Goal: Task Accomplishment & Management: Use online tool/utility

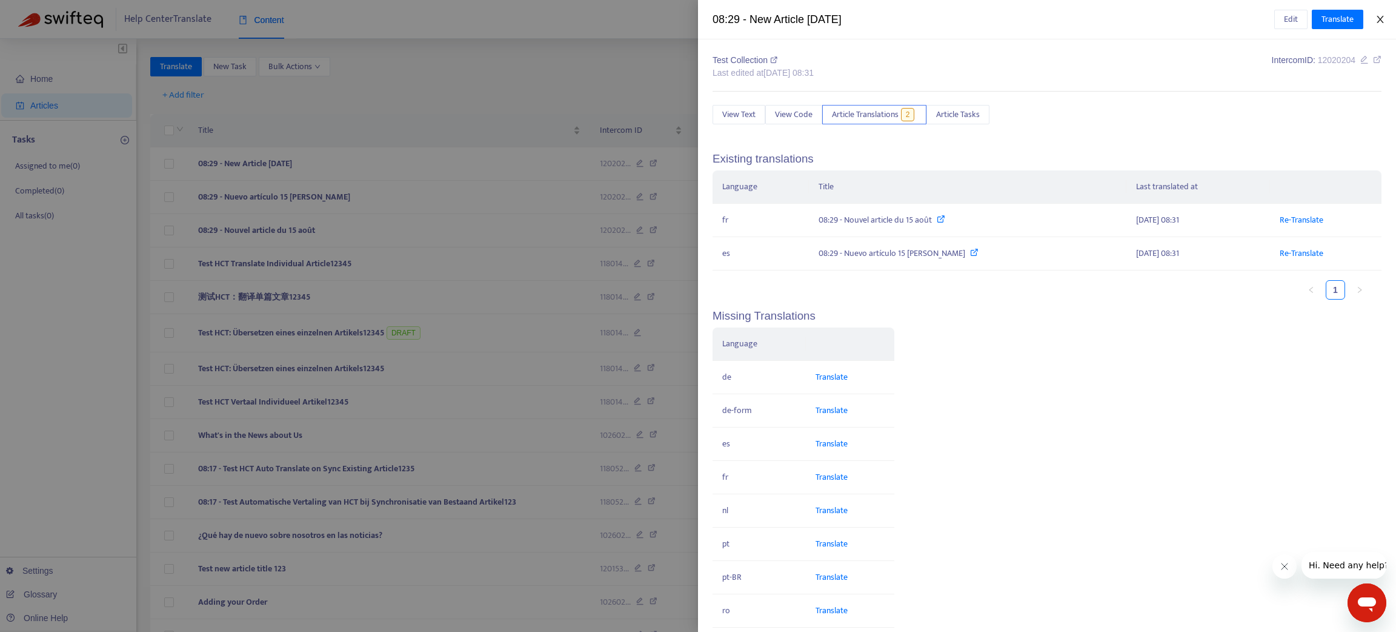
click at [1376, 19] on icon "close" at bounding box center [1381, 20] width 10 height 10
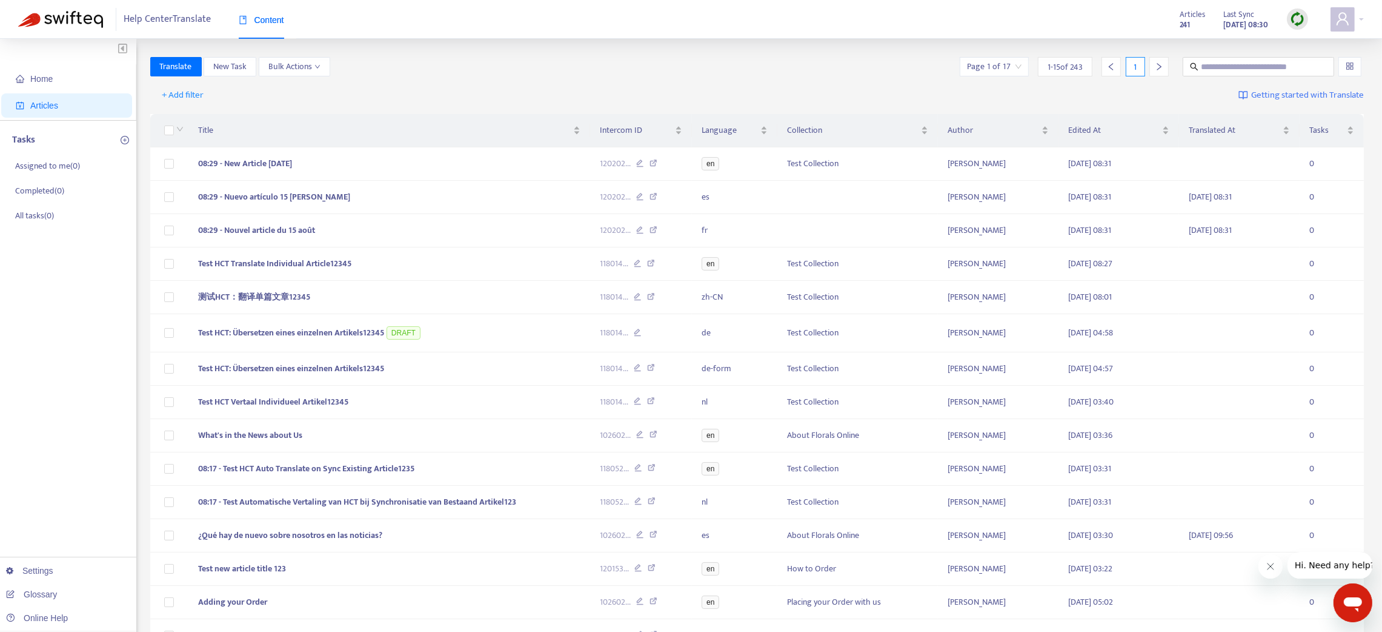
click at [1290, 14] on img at bounding box center [1297, 19] width 15 height 15
click at [1299, 39] on link "Quick Sync" at bounding box center [1323, 44] width 52 height 14
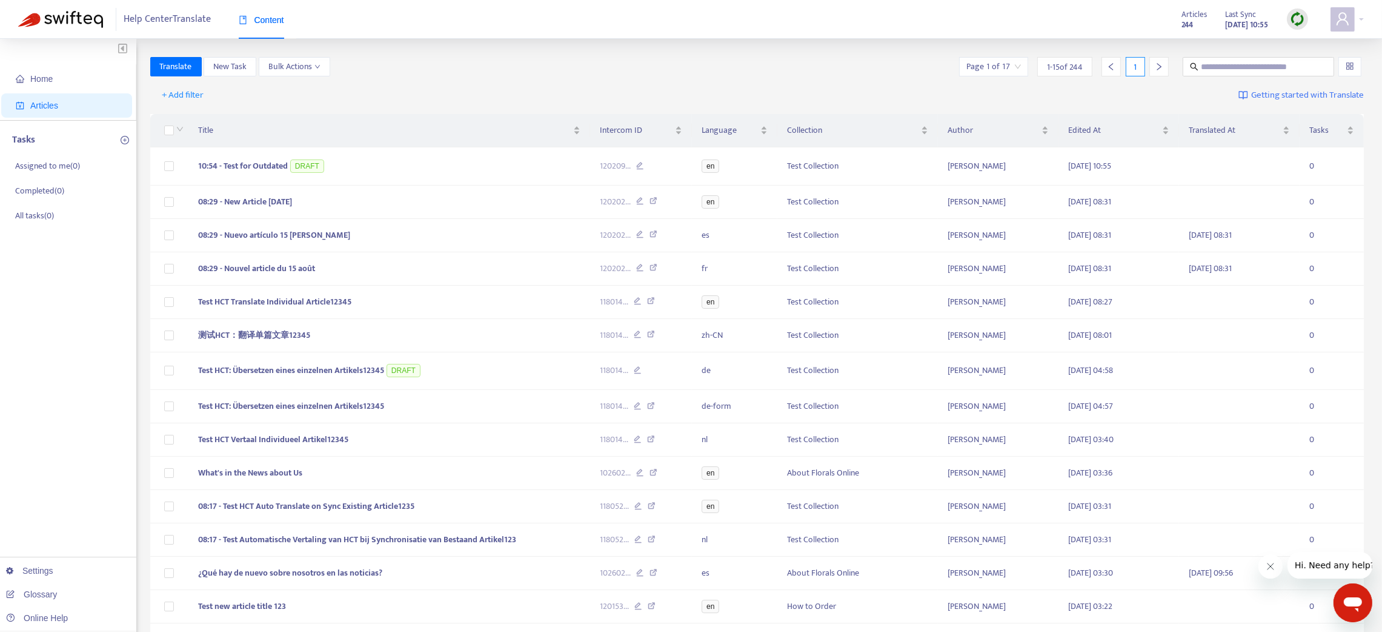
click at [1299, 24] on img at bounding box center [1297, 19] width 15 height 15
click at [1319, 42] on link "Quick Sync" at bounding box center [1323, 44] width 52 height 14
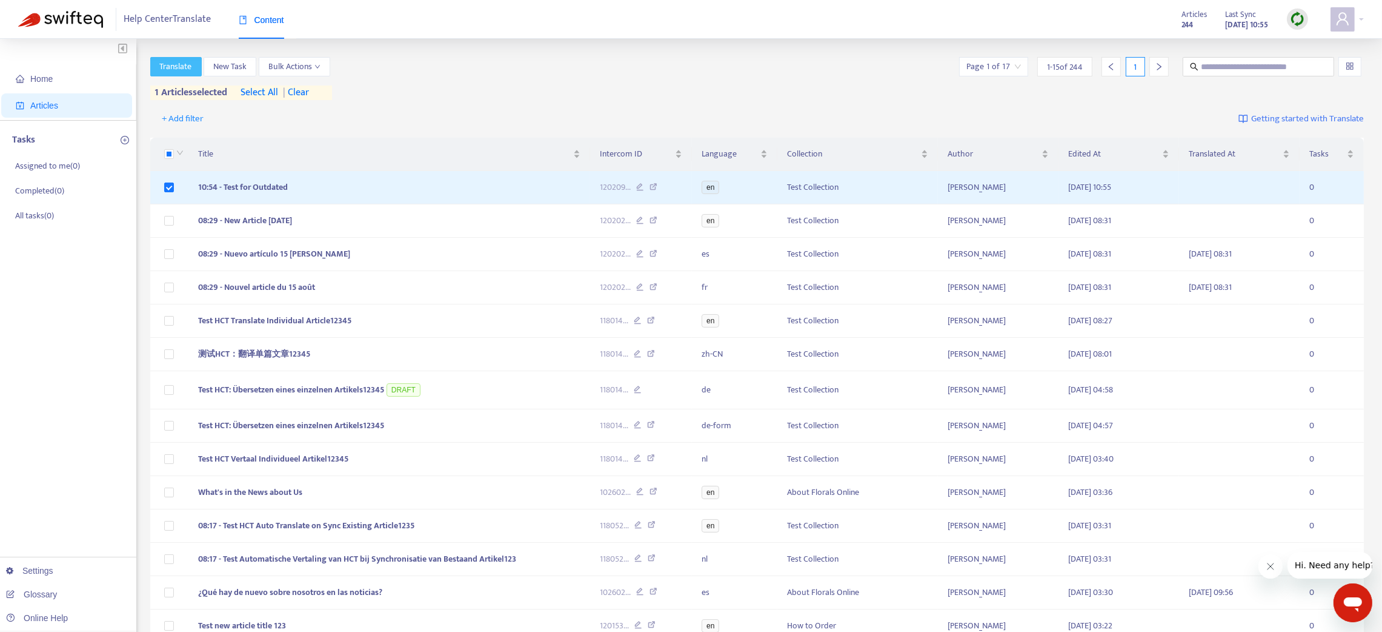
click at [178, 65] on span "Translate" at bounding box center [176, 66] width 32 height 13
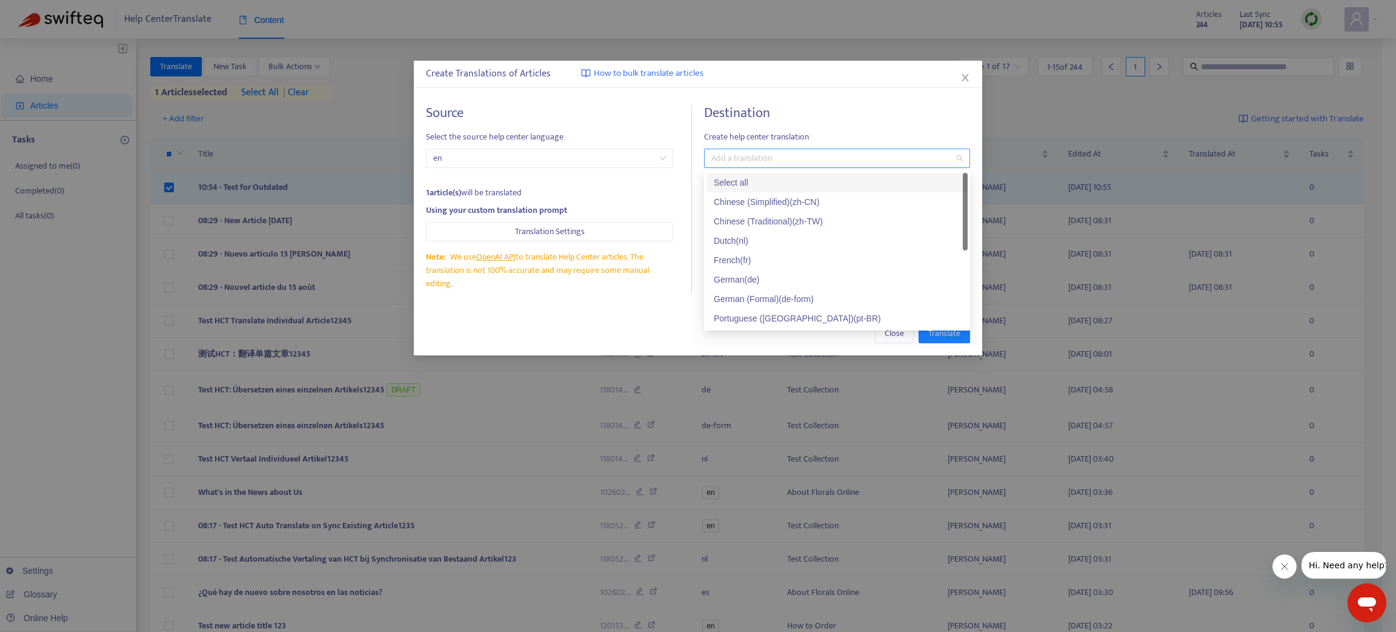
click at [733, 154] on div at bounding box center [831, 158] width 248 height 15
click at [743, 260] on div "French ( fr )" at bounding box center [837, 259] width 247 height 13
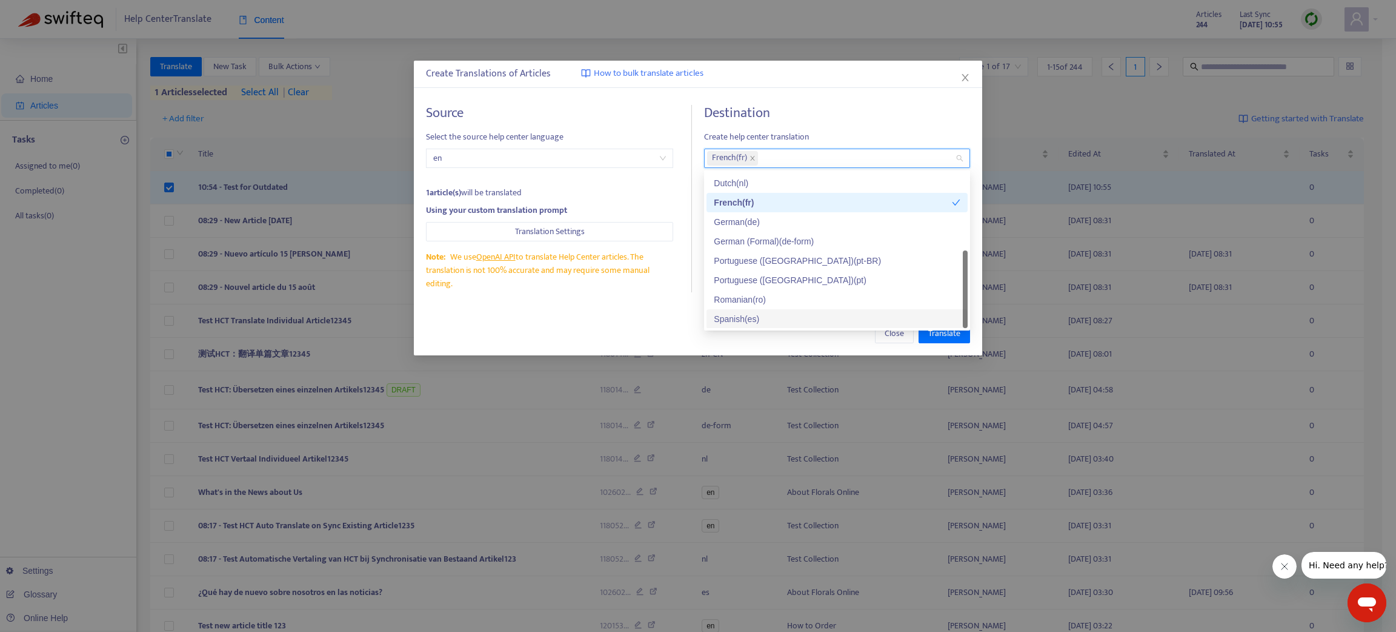
click at [745, 319] on div "Spanish ( es )" at bounding box center [837, 318] width 247 height 13
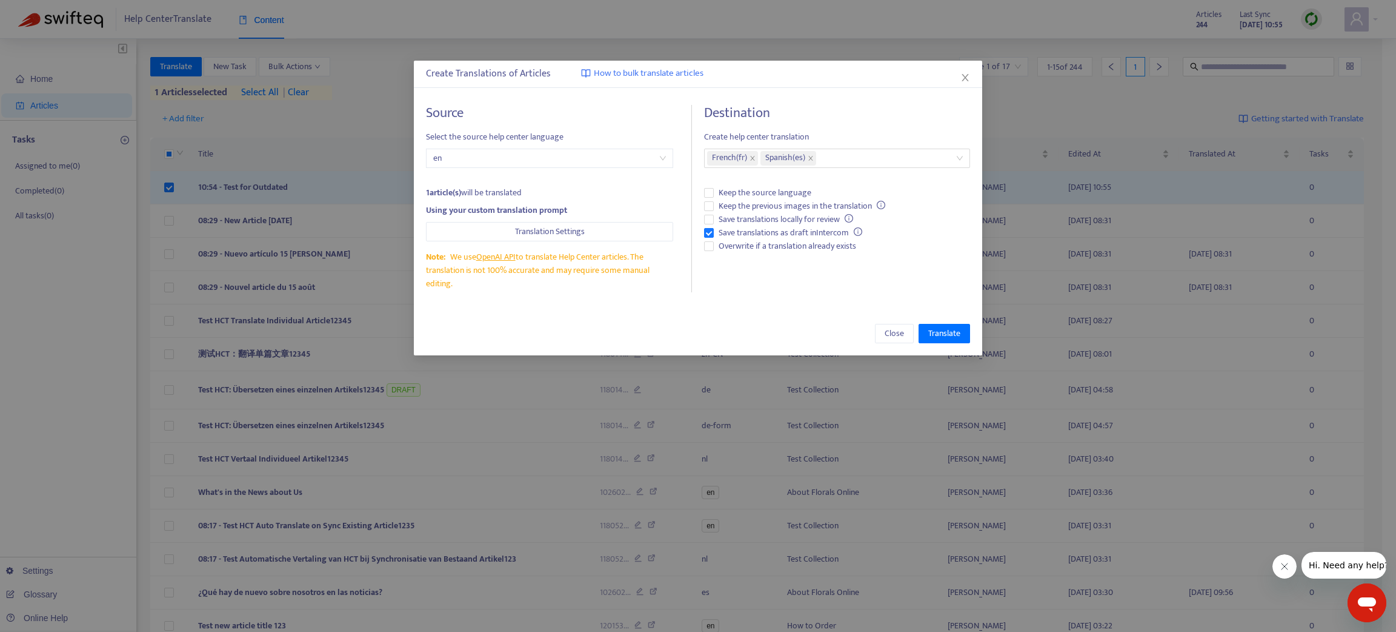
drag, startPoint x: 758, startPoint y: 339, endPoint x: 797, endPoint y: 335, distance: 39.1
click at [758, 336] on div "Close Translate" at bounding box center [698, 333] width 544 height 19
drag, startPoint x: 936, startPoint y: 336, endPoint x: 707, endPoint y: 278, distance: 237.0
click at [707, 278] on div "Create Translations of Articles How to bulk translate articles Source Select th…" at bounding box center [698, 208] width 569 height 295
click at [710, 226] on label "Save translations as draft in Intercom" at bounding box center [837, 232] width 266 height 13
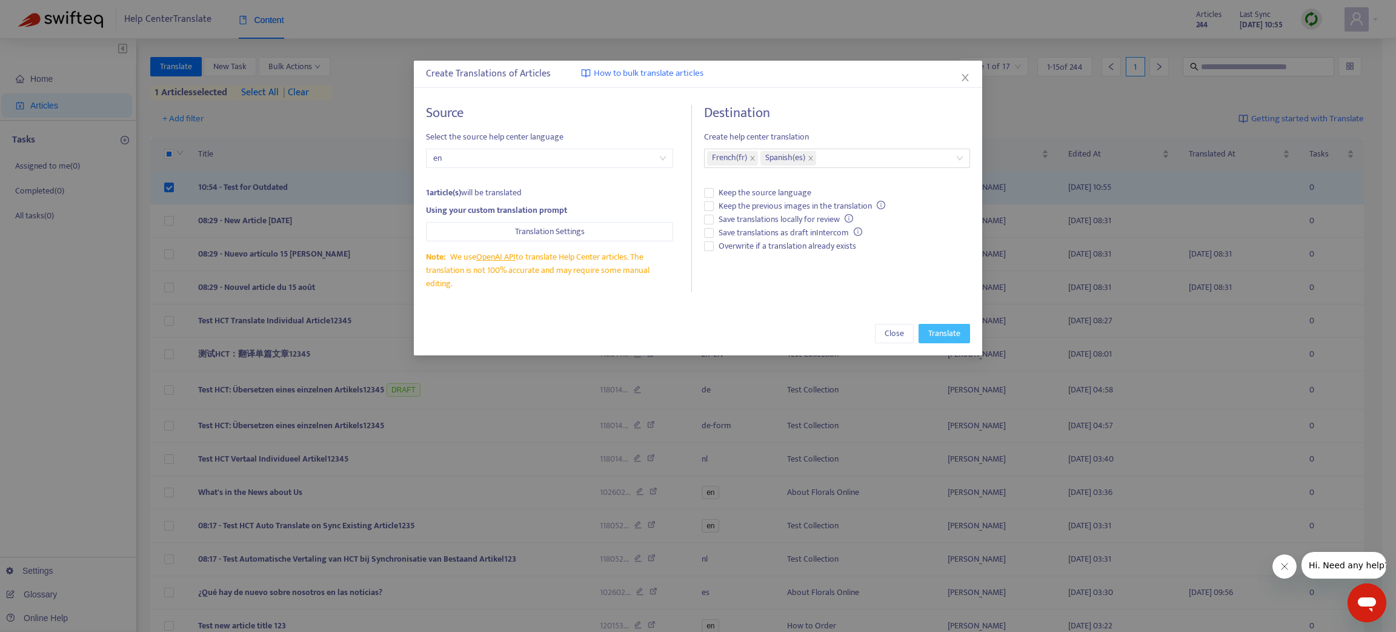
click at [941, 334] on span "Translate" at bounding box center [945, 333] width 32 height 13
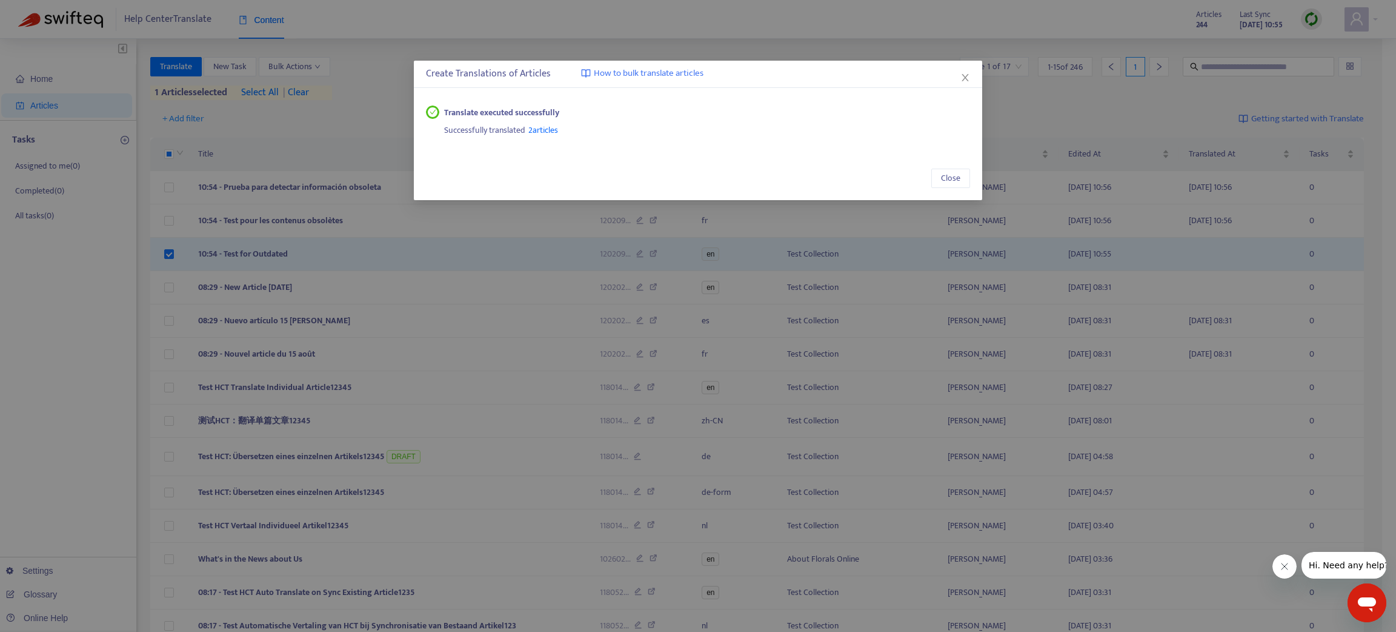
click at [958, 192] on div "Close" at bounding box center [698, 178] width 569 height 44
drag, startPoint x: 956, startPoint y: 178, endPoint x: 948, endPoint y: 172, distance: 9.9
click at [956, 178] on span "Close" at bounding box center [950, 178] width 19 height 13
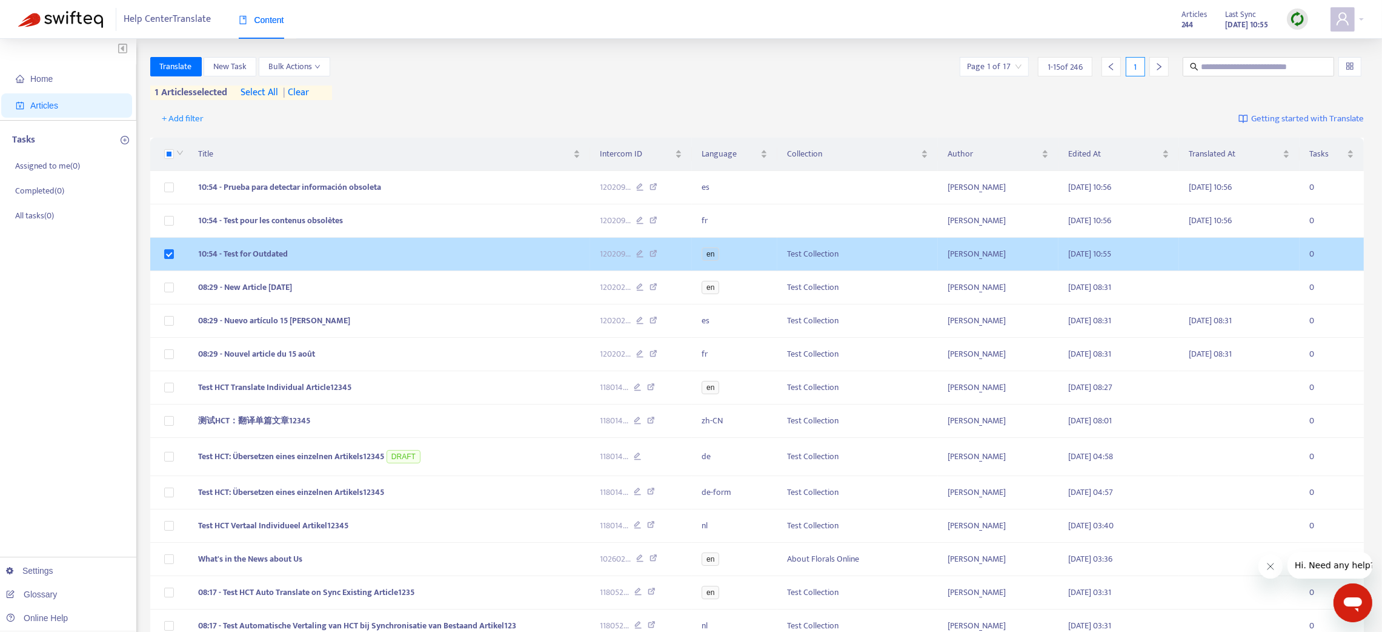
click at [467, 247] on td "10:54 - Test for Outdated" at bounding box center [389, 254] width 402 height 33
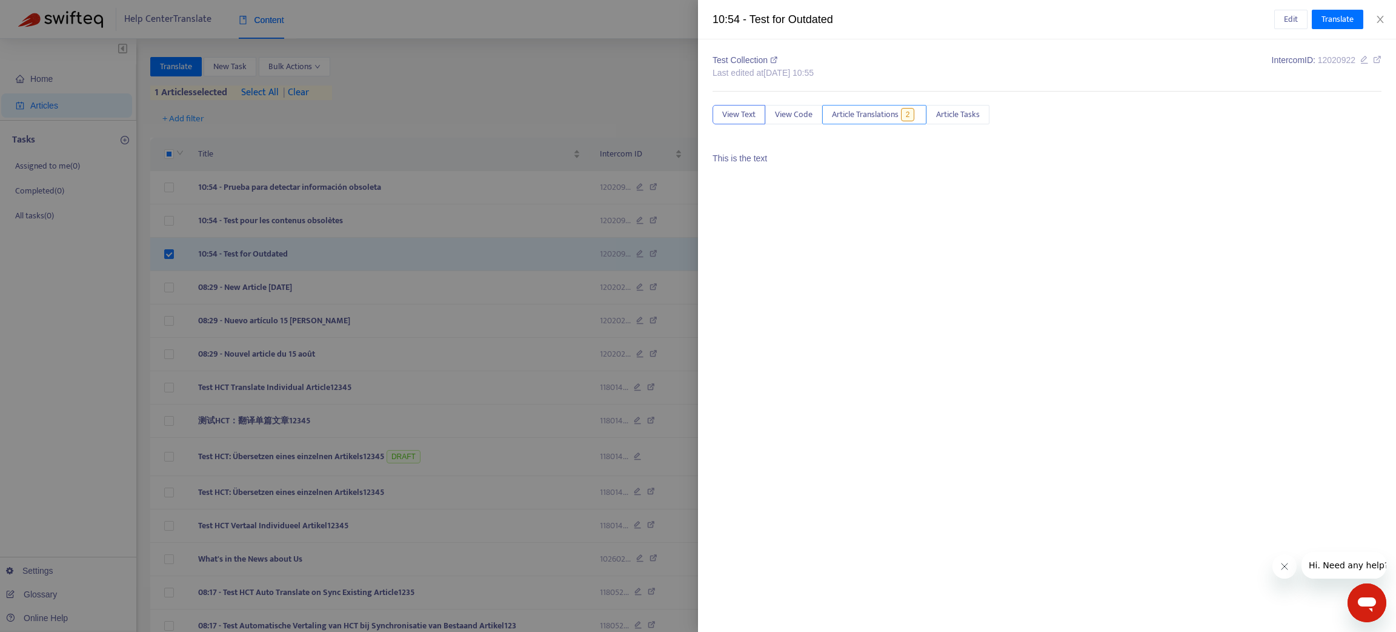
click at [857, 119] on span "Article Translations" at bounding box center [865, 114] width 67 height 13
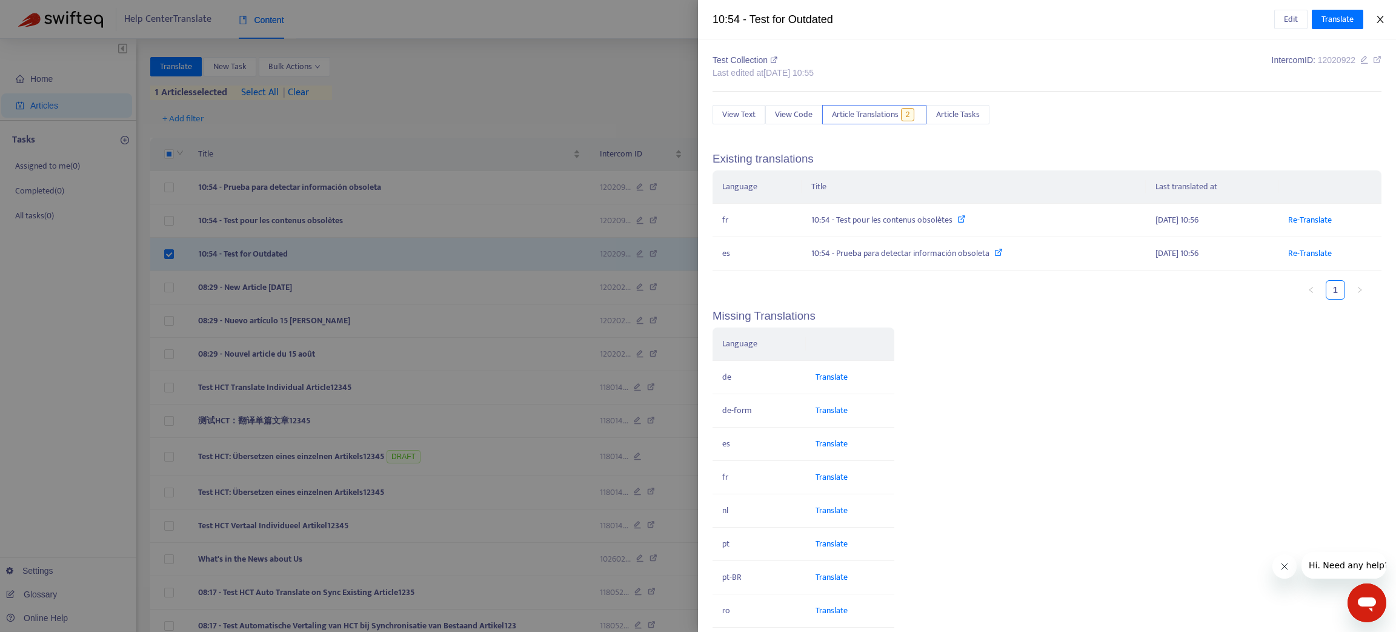
click at [1380, 17] on icon "close" at bounding box center [1381, 20] width 10 height 10
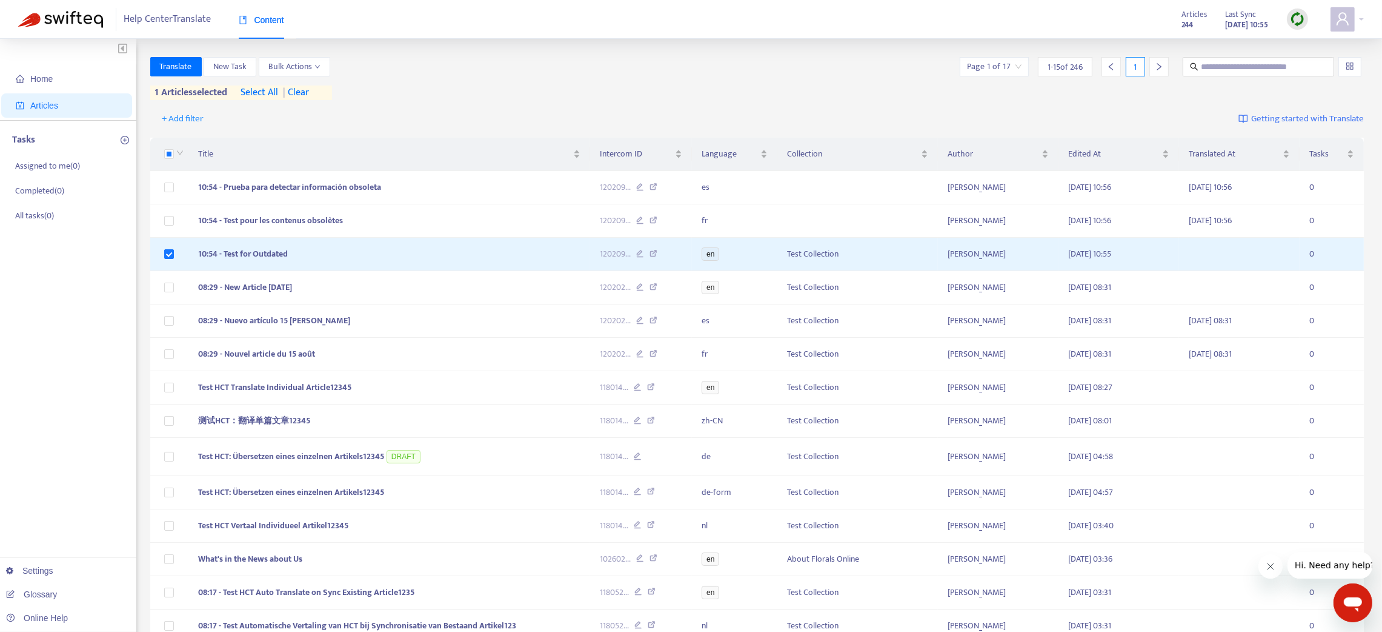
click at [1303, 12] on img at bounding box center [1297, 19] width 15 height 15
click at [1317, 39] on link "Quick Sync" at bounding box center [1323, 44] width 52 height 14
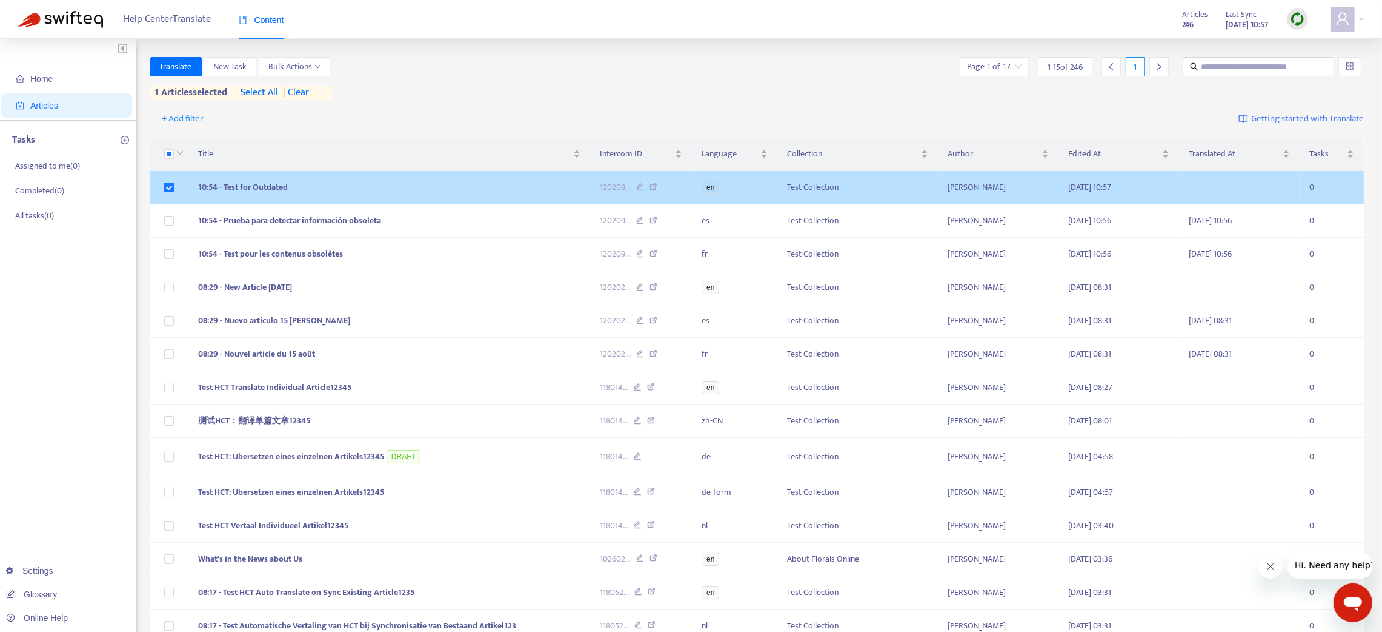
click at [515, 195] on td "10:54 - Test for Outdated" at bounding box center [389, 187] width 402 height 33
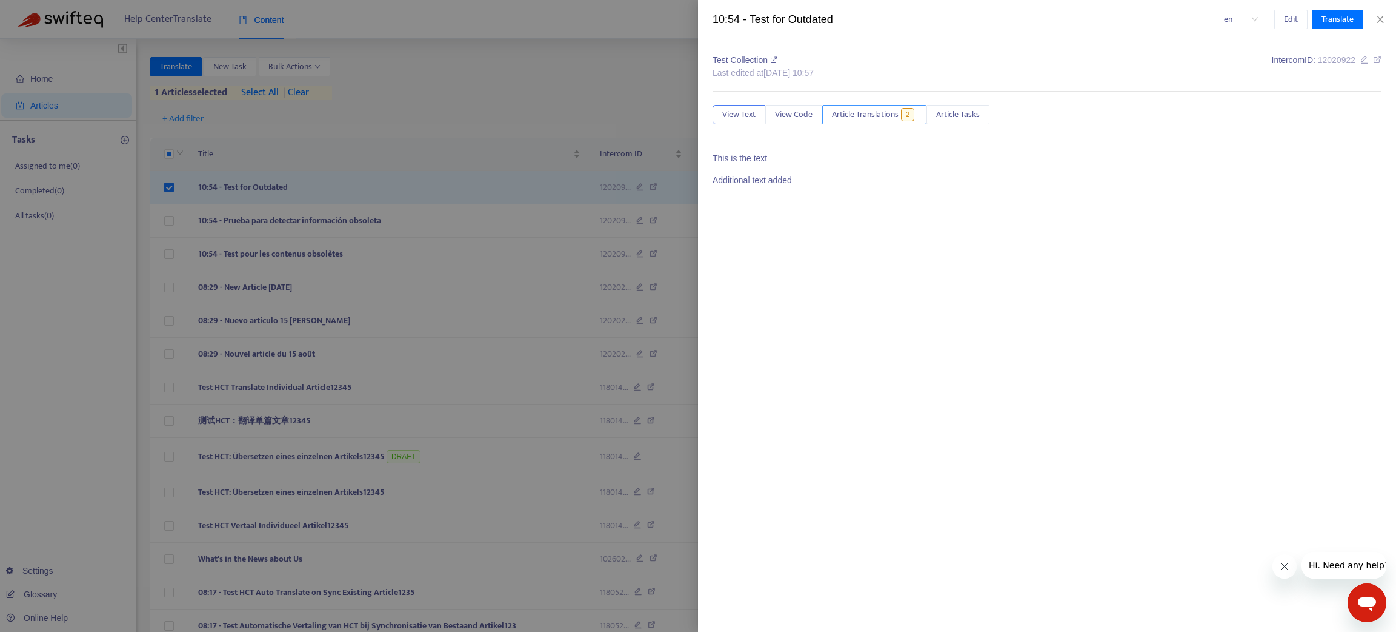
click at [883, 116] on span "Article Translations" at bounding box center [865, 114] width 67 height 13
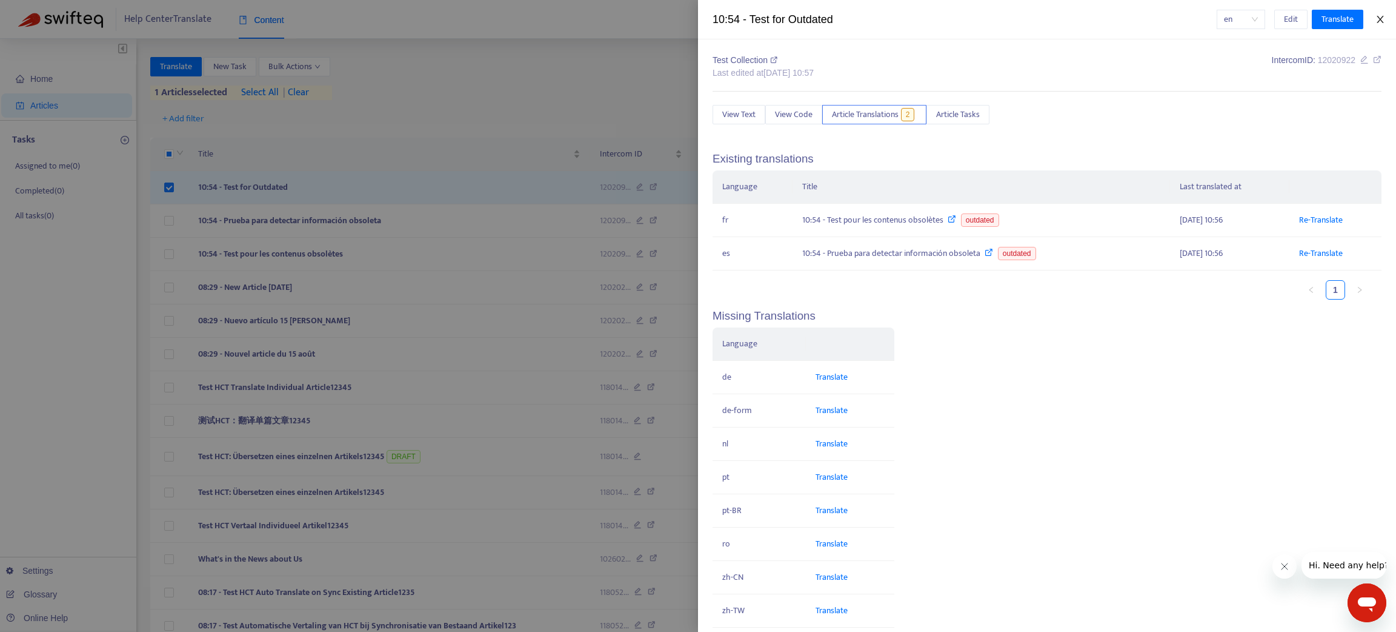
click at [1383, 15] on icon "close" at bounding box center [1381, 20] width 10 height 10
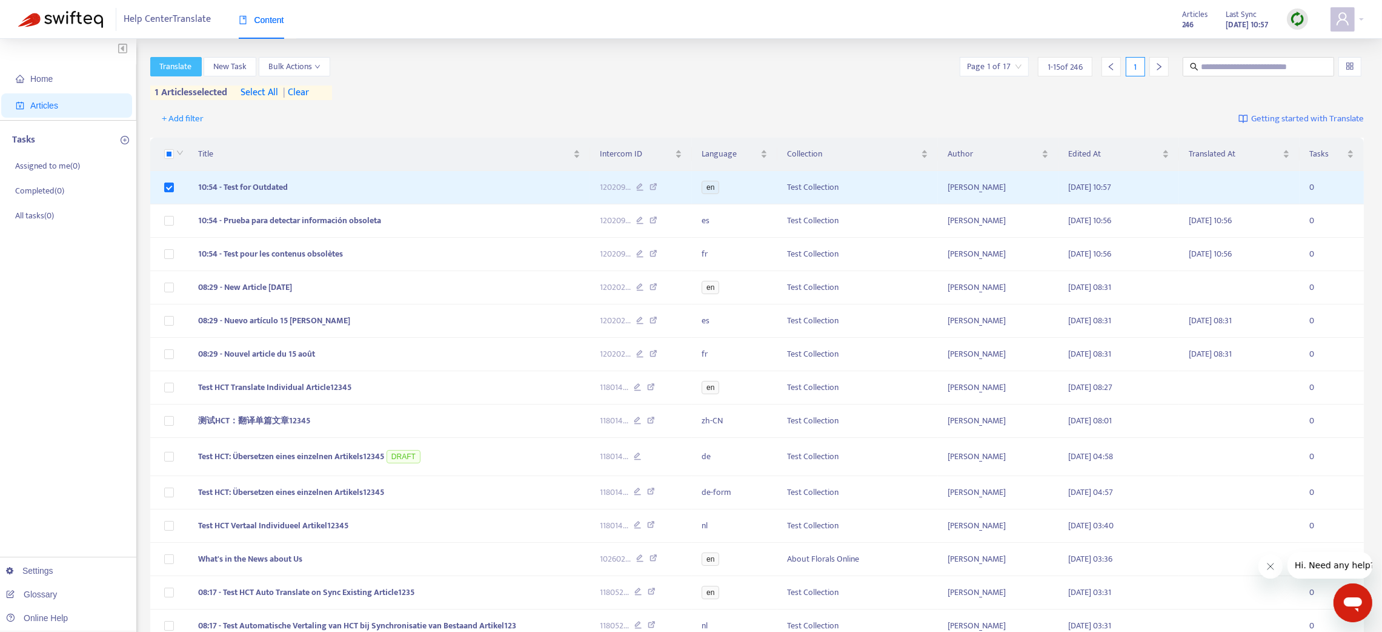
click at [187, 68] on span "Translate" at bounding box center [176, 66] width 32 height 13
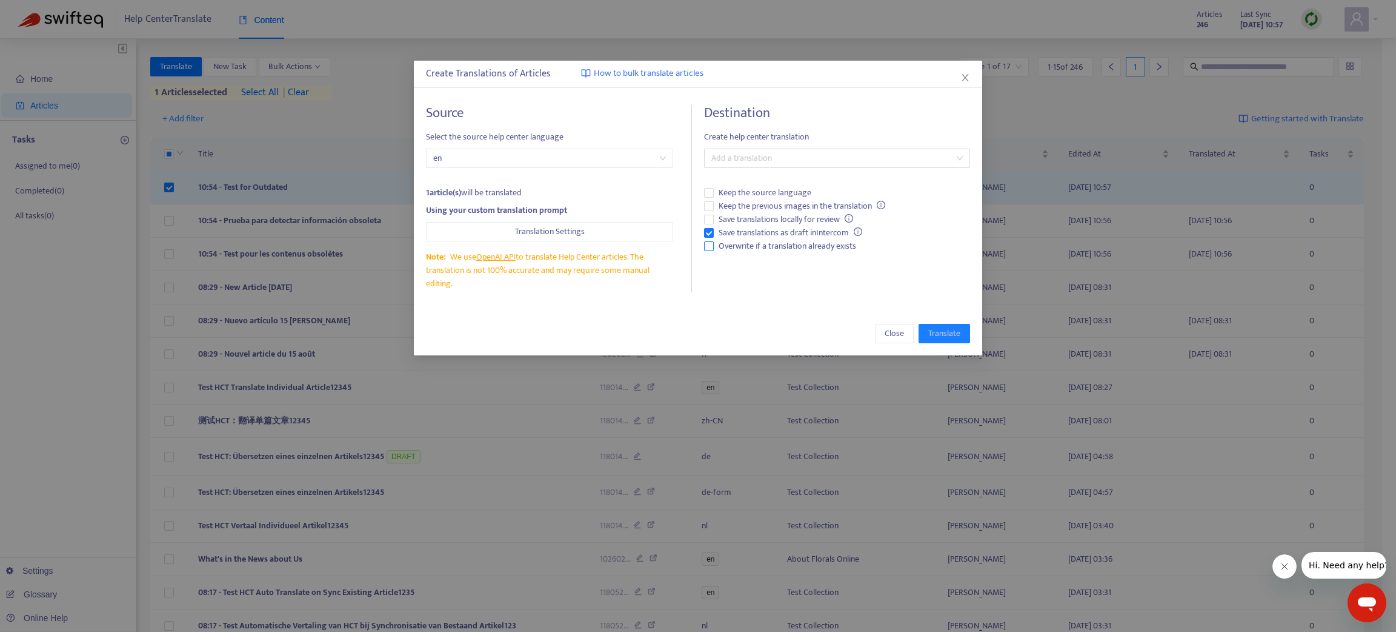
click at [737, 245] on span "Overwrite if a translation already exists" at bounding box center [787, 245] width 147 height 13
click at [715, 234] on span "Save translations as draft in Intercom" at bounding box center [790, 232] width 153 height 13
click at [727, 161] on div at bounding box center [831, 158] width 248 height 15
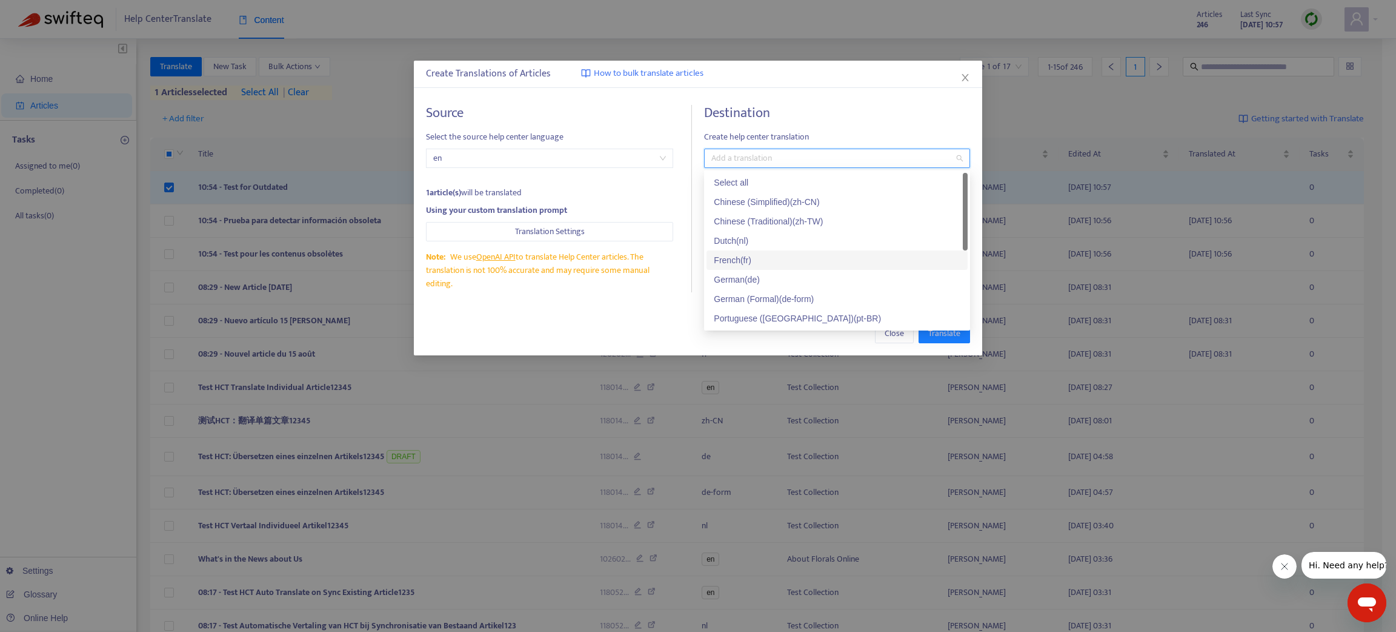
click at [745, 259] on div "French ( fr )" at bounding box center [837, 259] width 247 height 13
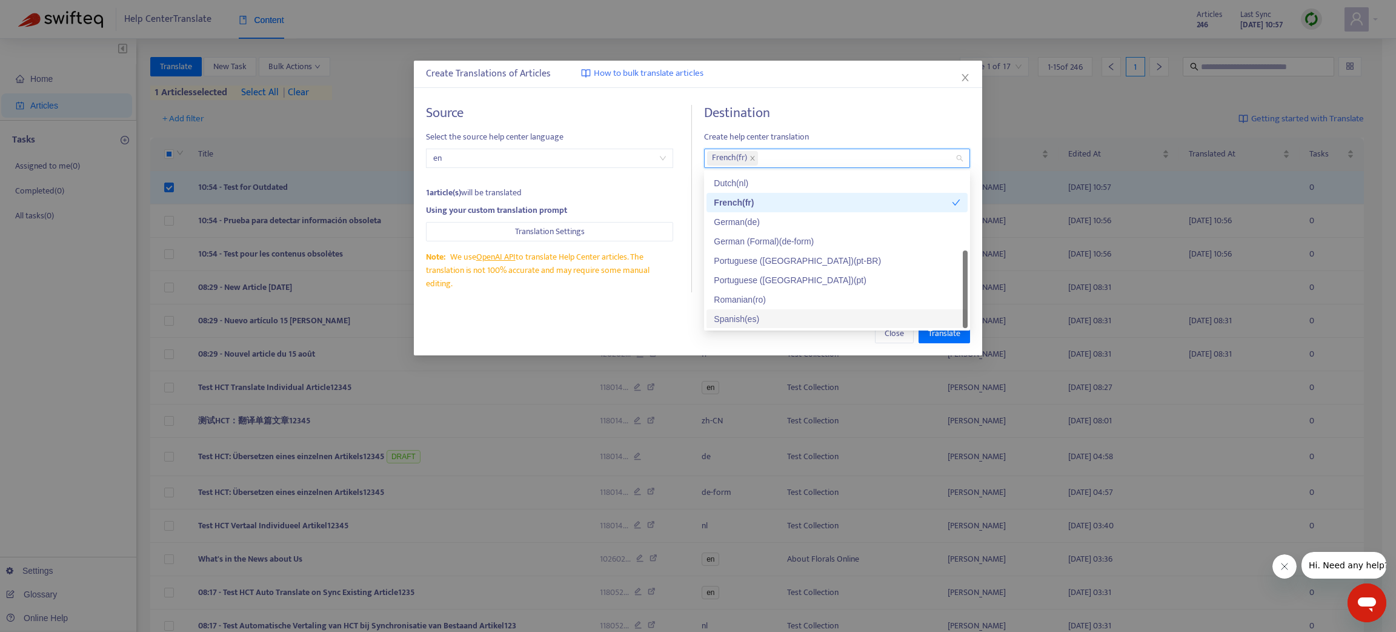
click at [744, 316] on div "Spanish ( es )" at bounding box center [837, 318] width 247 height 13
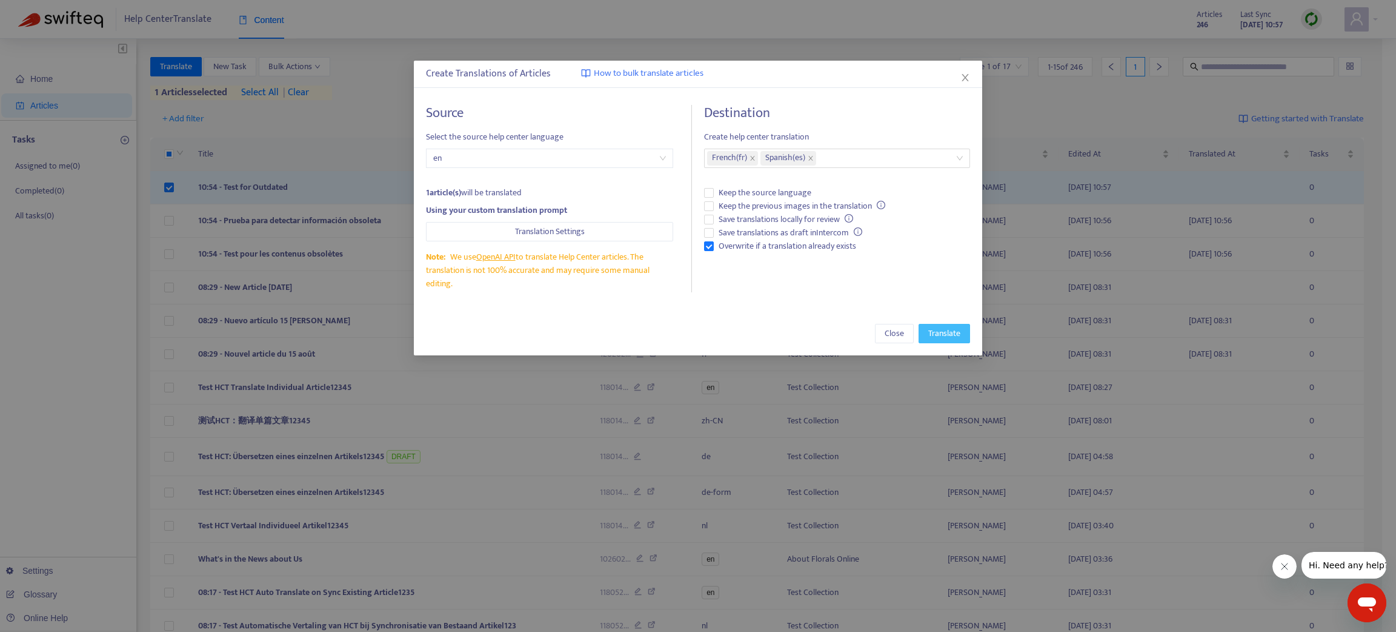
click at [942, 338] on span "Translate" at bounding box center [945, 333] width 32 height 13
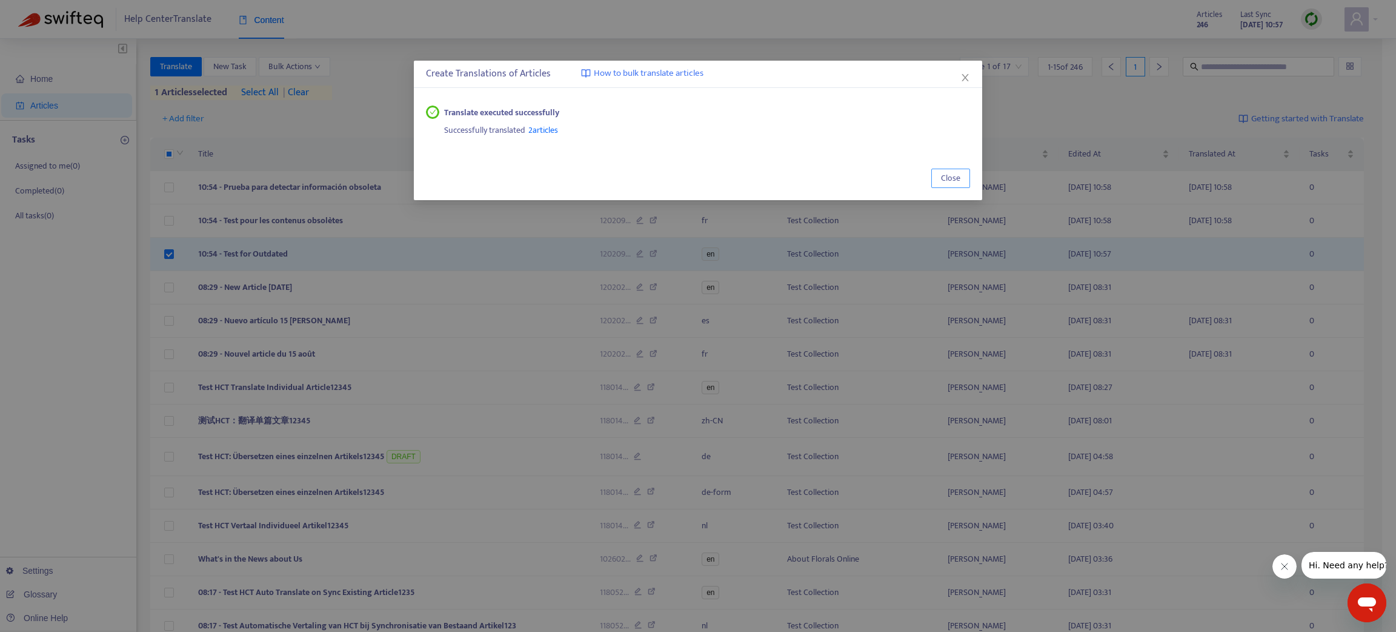
click at [952, 180] on span "Close" at bounding box center [950, 178] width 19 height 13
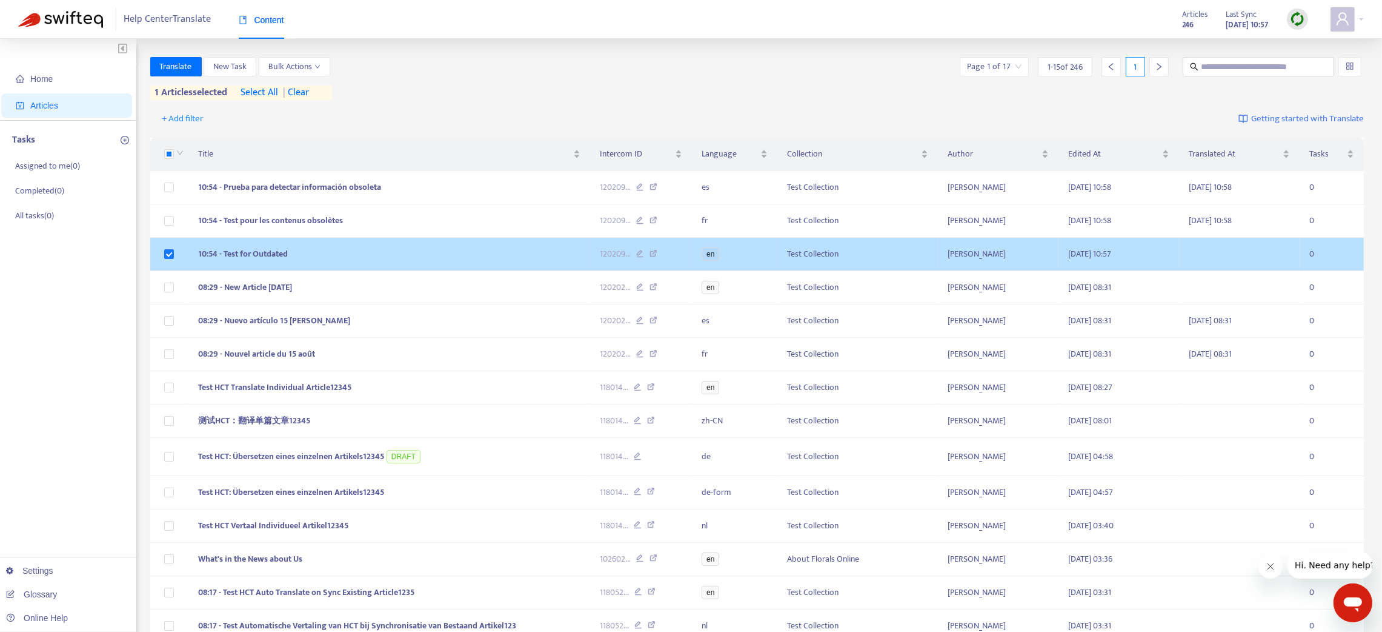
click at [479, 245] on td "10:54 - Test for Outdated" at bounding box center [389, 254] width 402 height 33
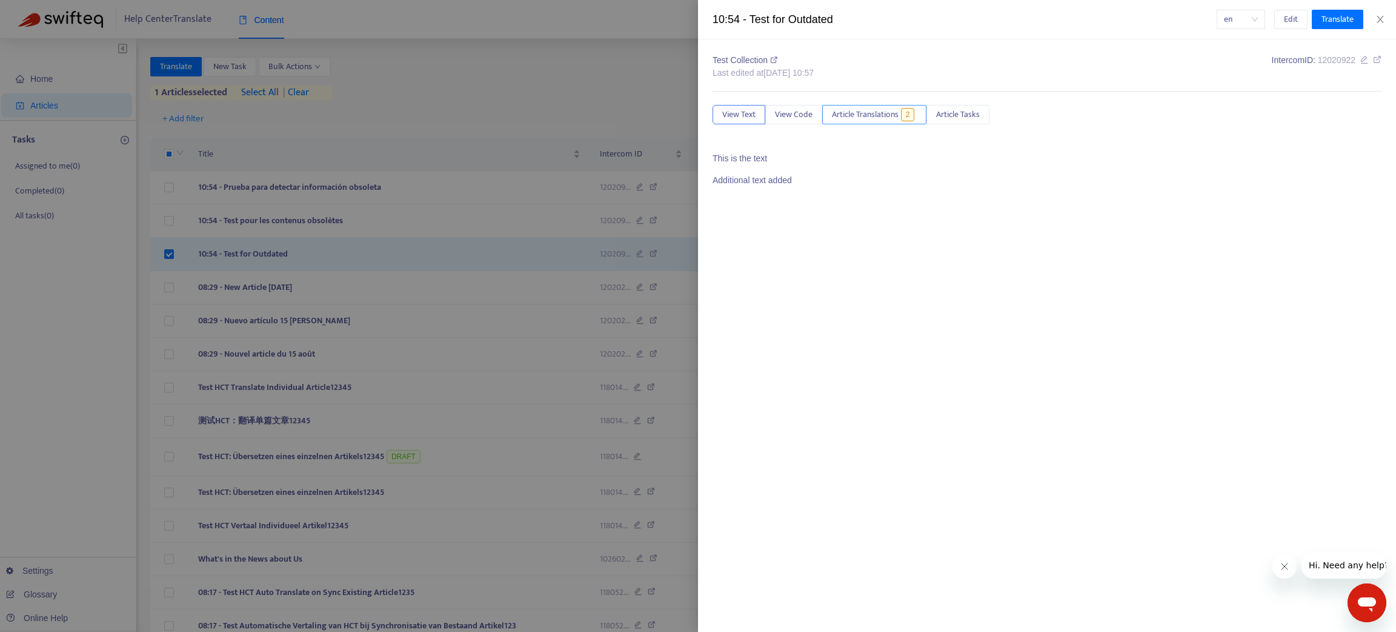
click at [853, 114] on span "Article Translations" at bounding box center [865, 114] width 67 height 13
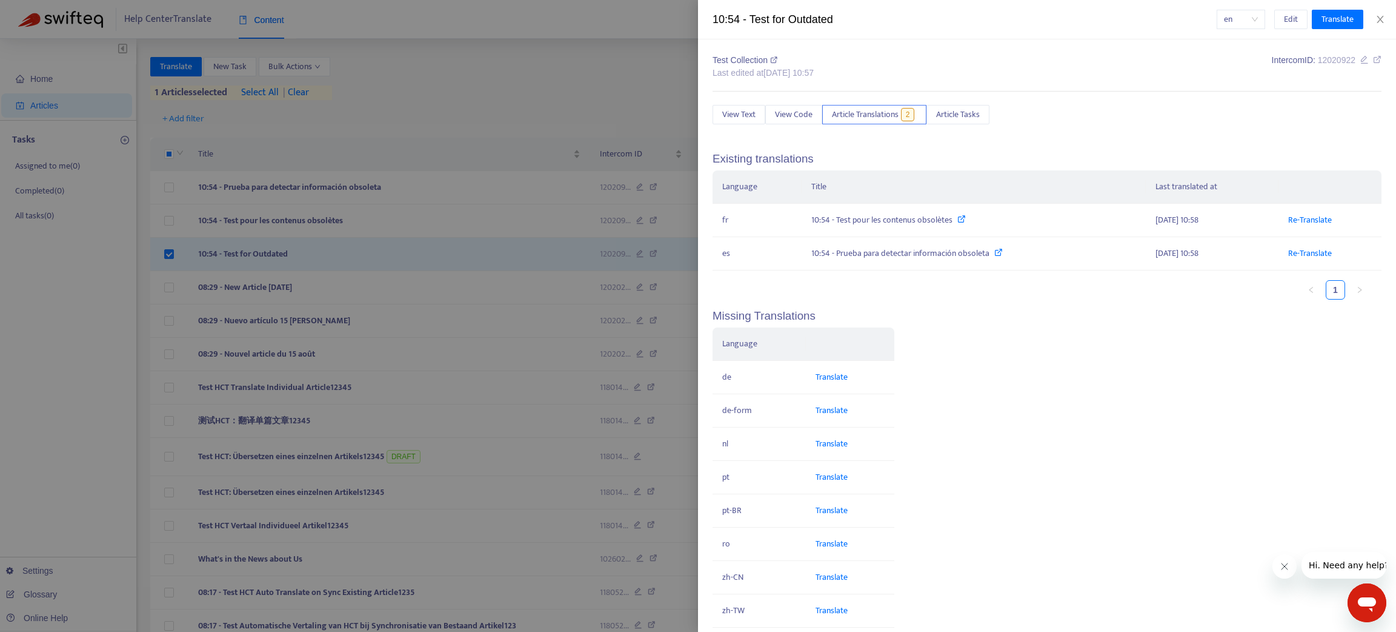
click at [421, 221] on div at bounding box center [698, 316] width 1396 height 632
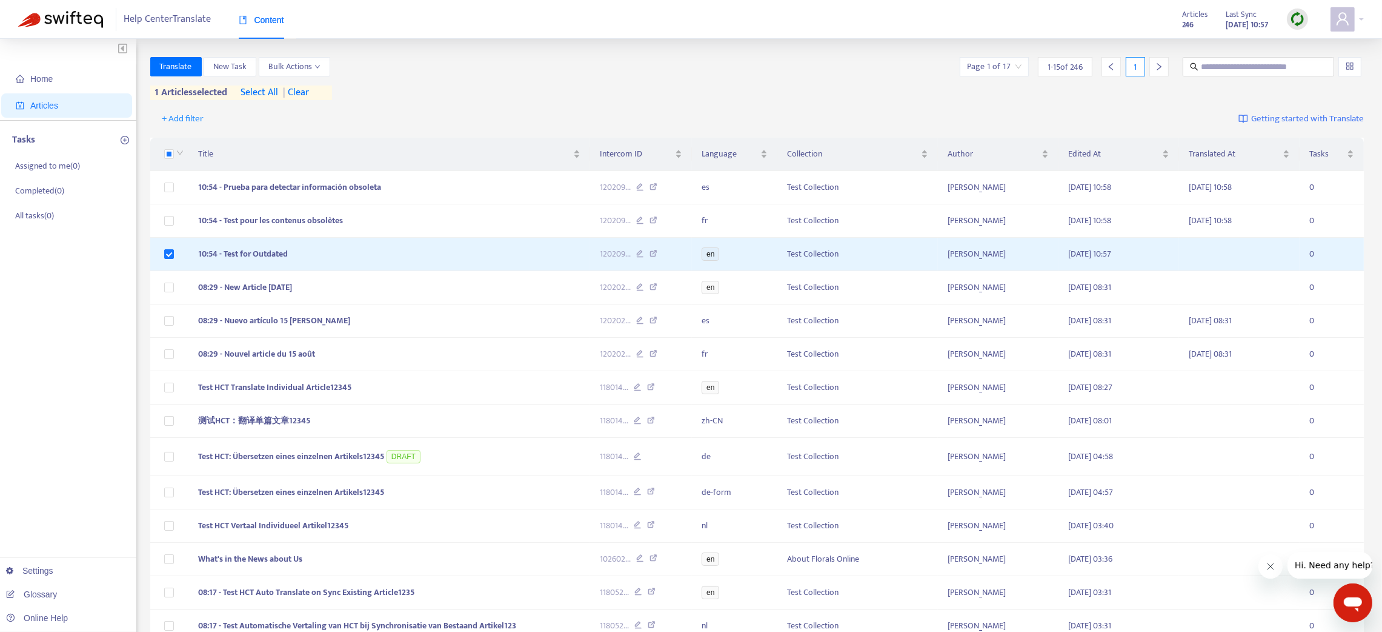
click at [421, 221] on td "10:54 - Test pour les contenus obsolètes" at bounding box center [389, 220] width 402 height 33
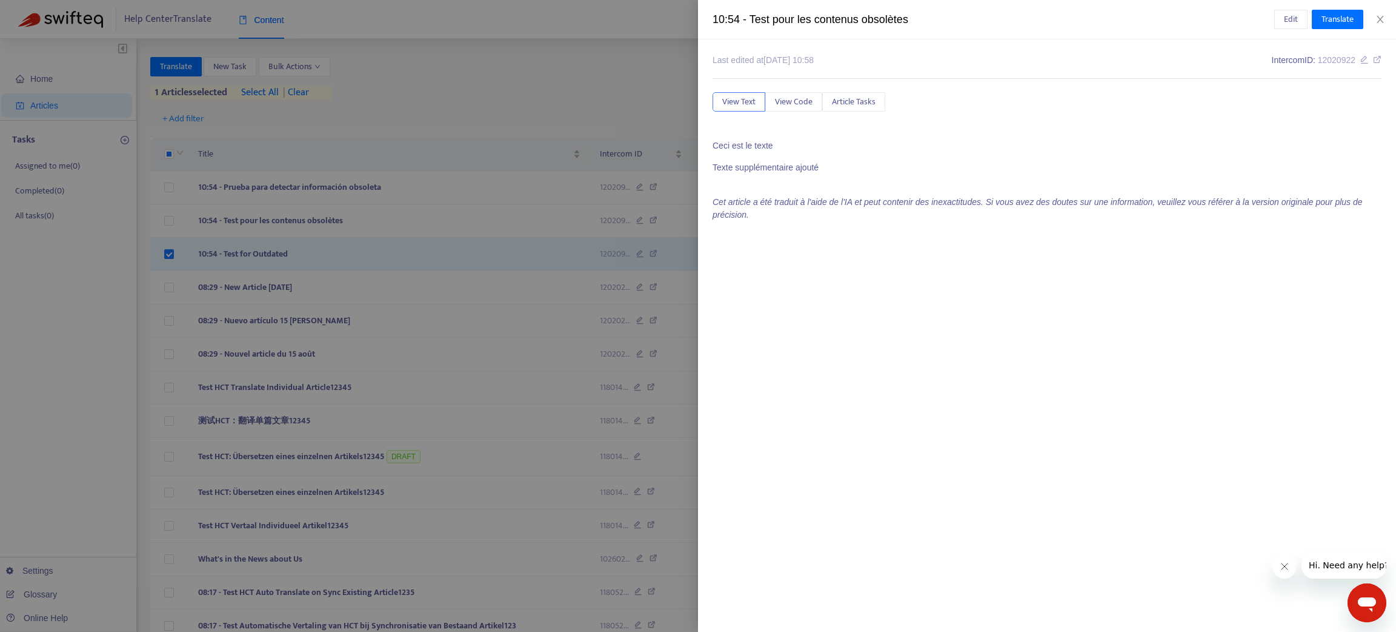
click at [416, 188] on div at bounding box center [698, 316] width 1396 height 632
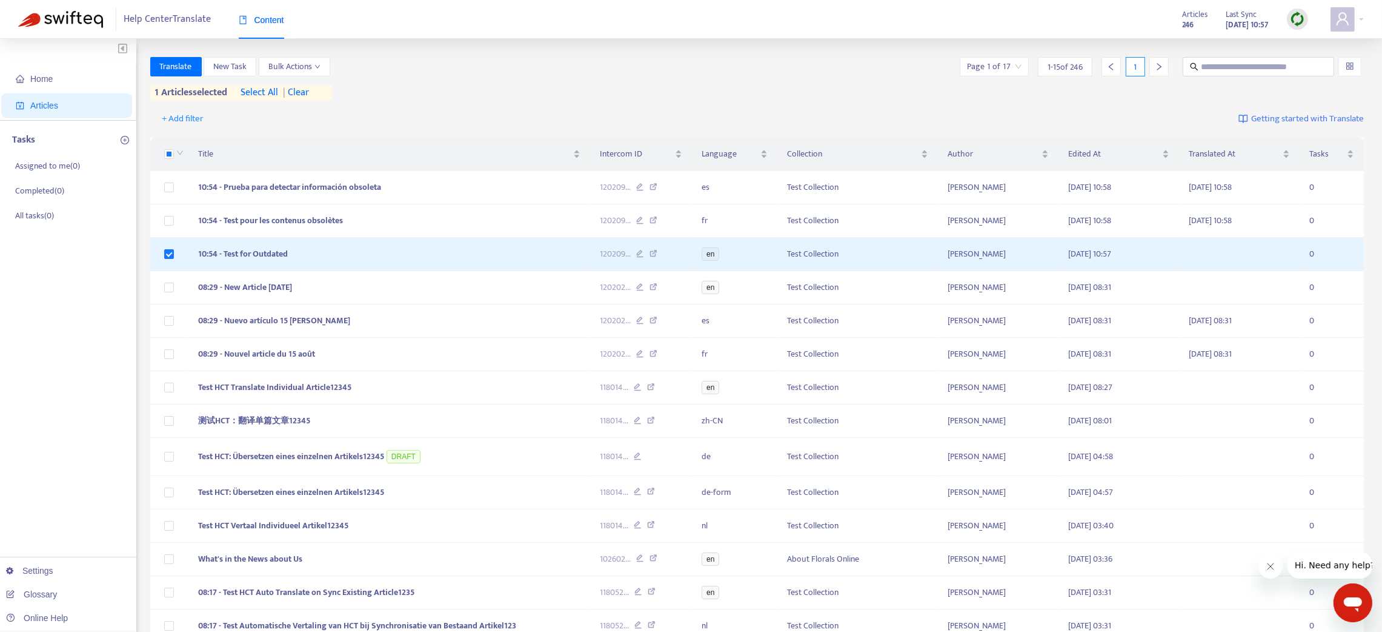
click at [416, 188] on td "10:54 - Prueba para detectar información obsoleta" at bounding box center [389, 187] width 402 height 33
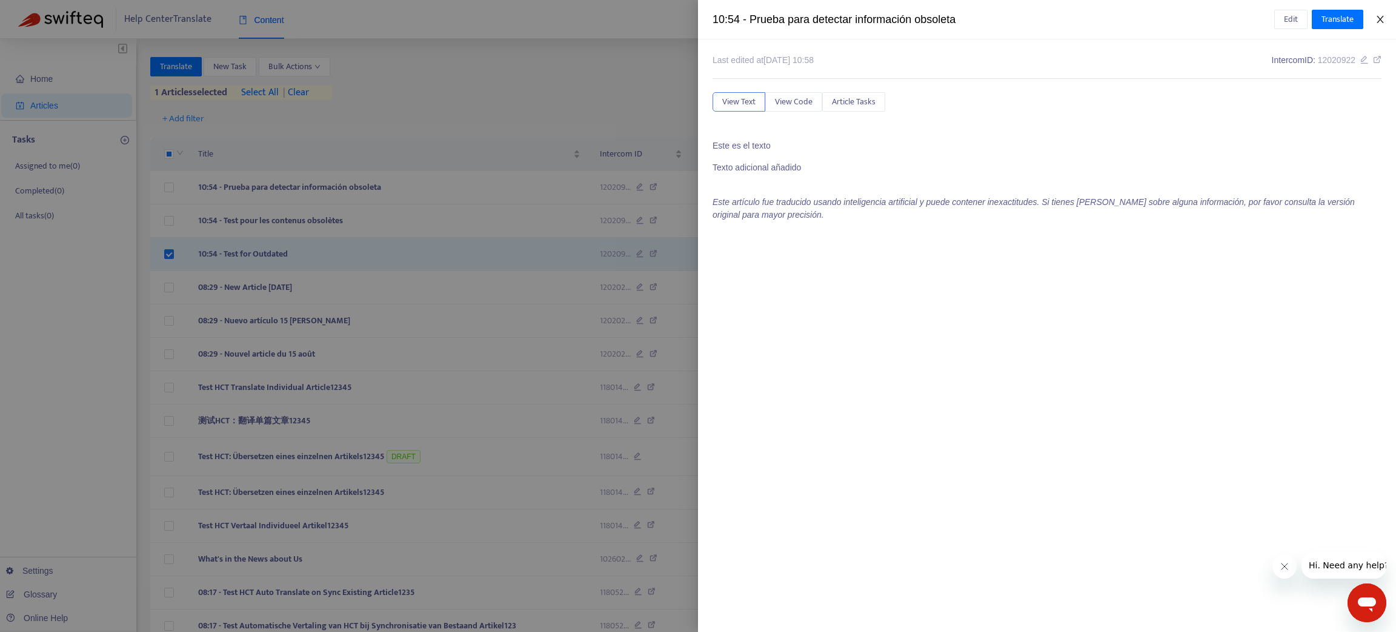
click at [1381, 14] on button "Close" at bounding box center [1380, 20] width 17 height 12
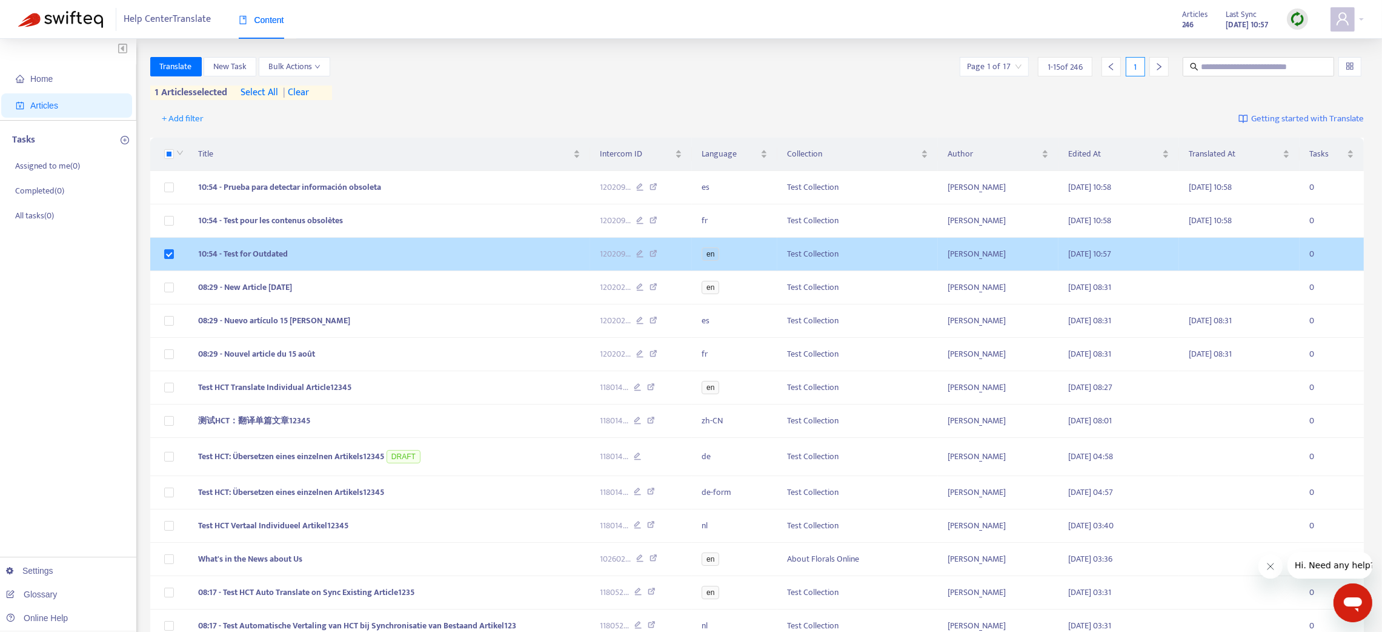
click at [479, 256] on td "10:54 - Test for Outdated" at bounding box center [389, 254] width 402 height 33
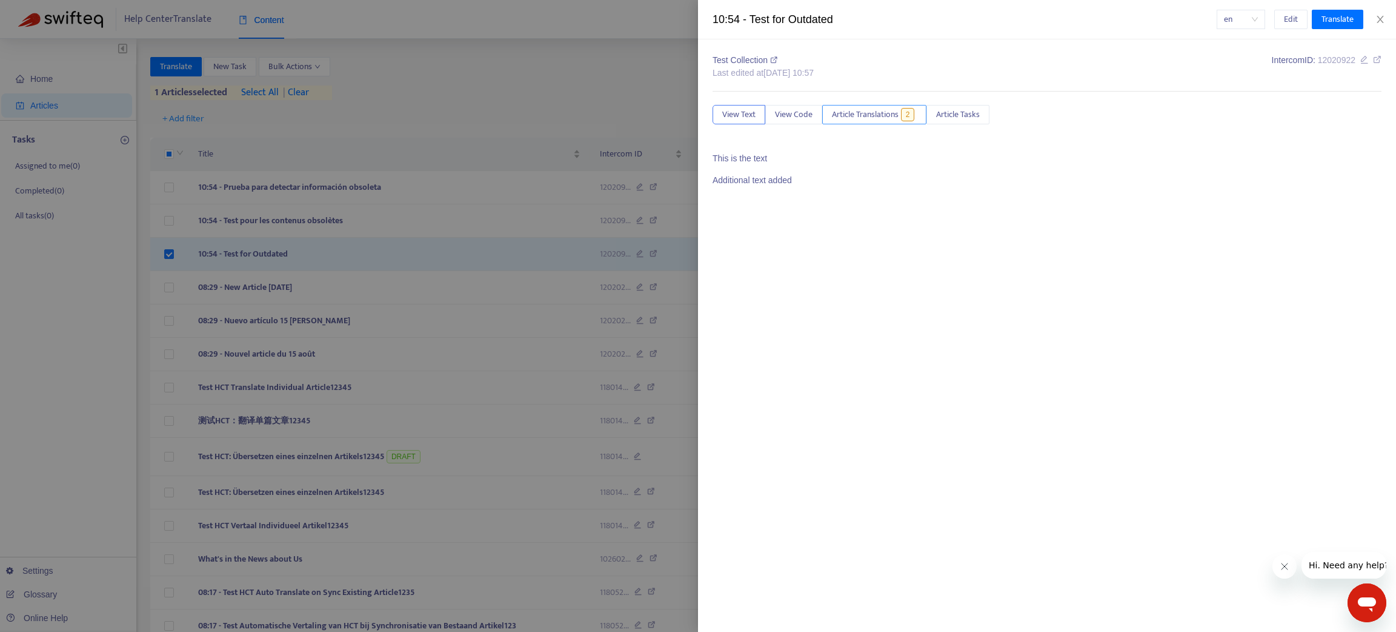
click at [875, 111] on span "Article Translations" at bounding box center [865, 114] width 67 height 13
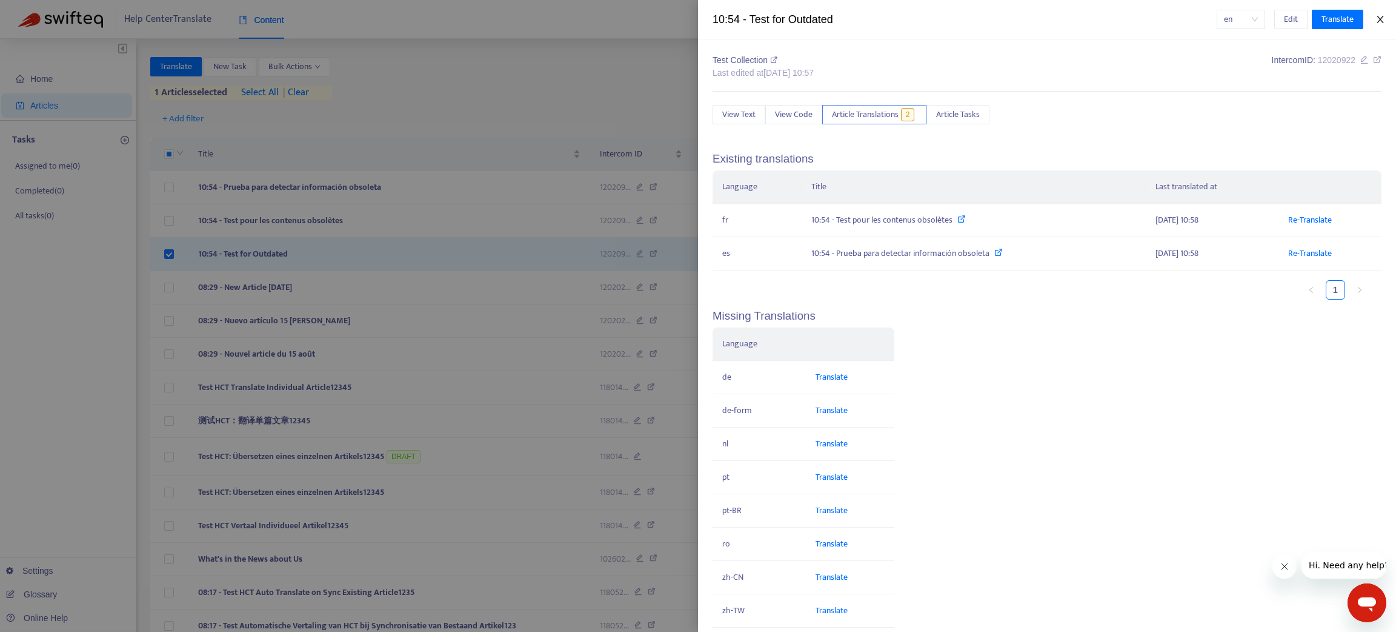
click at [1385, 18] on button "Close" at bounding box center [1380, 20] width 17 height 12
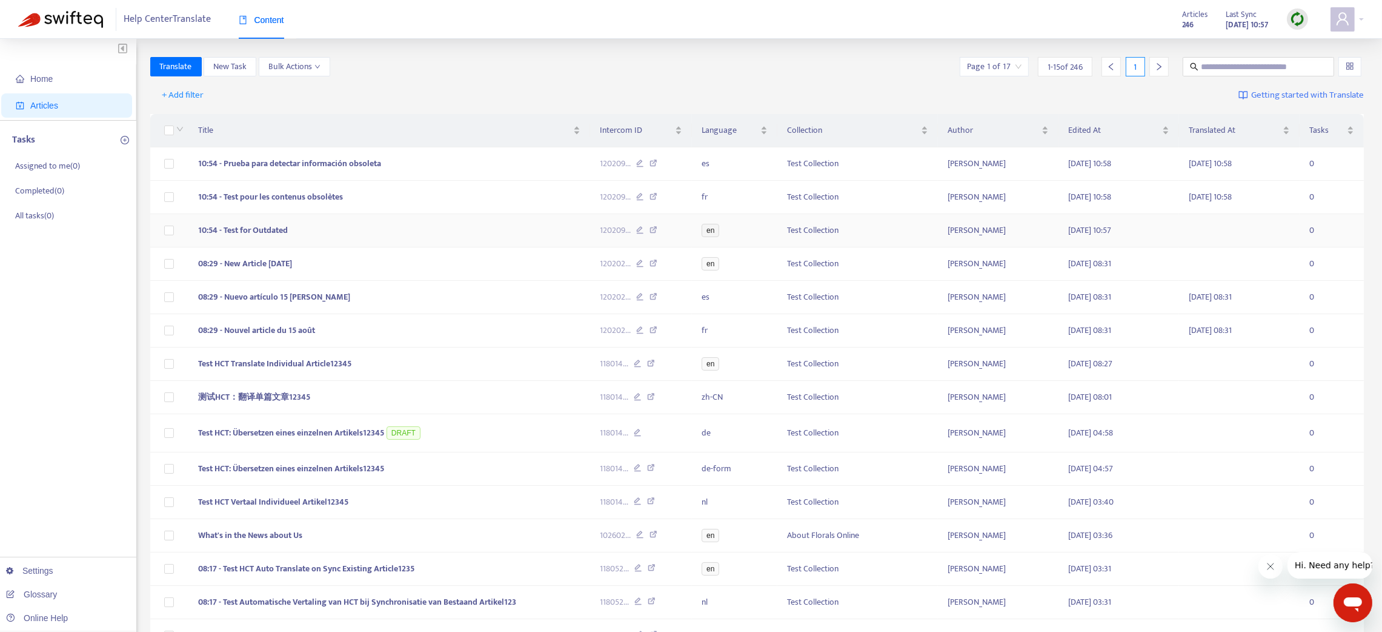
click at [460, 231] on td "10:54 - Test for Outdated" at bounding box center [389, 230] width 402 height 33
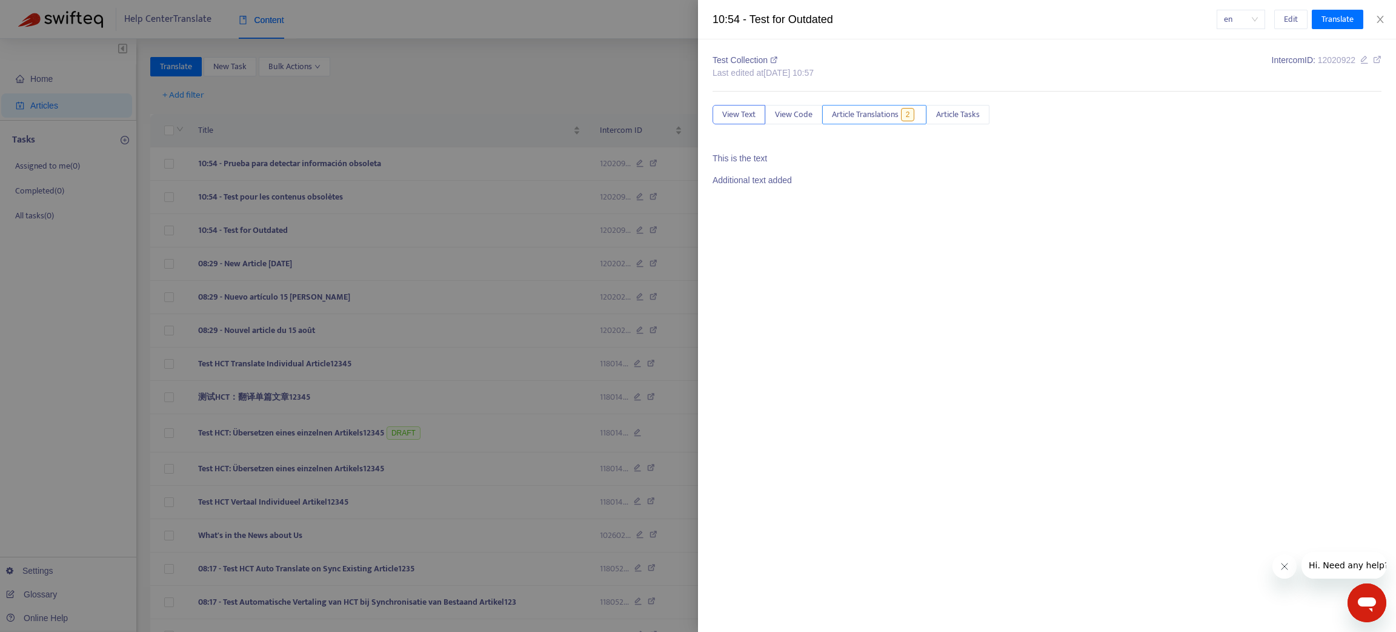
click at [878, 115] on span "Article Translations" at bounding box center [865, 114] width 67 height 13
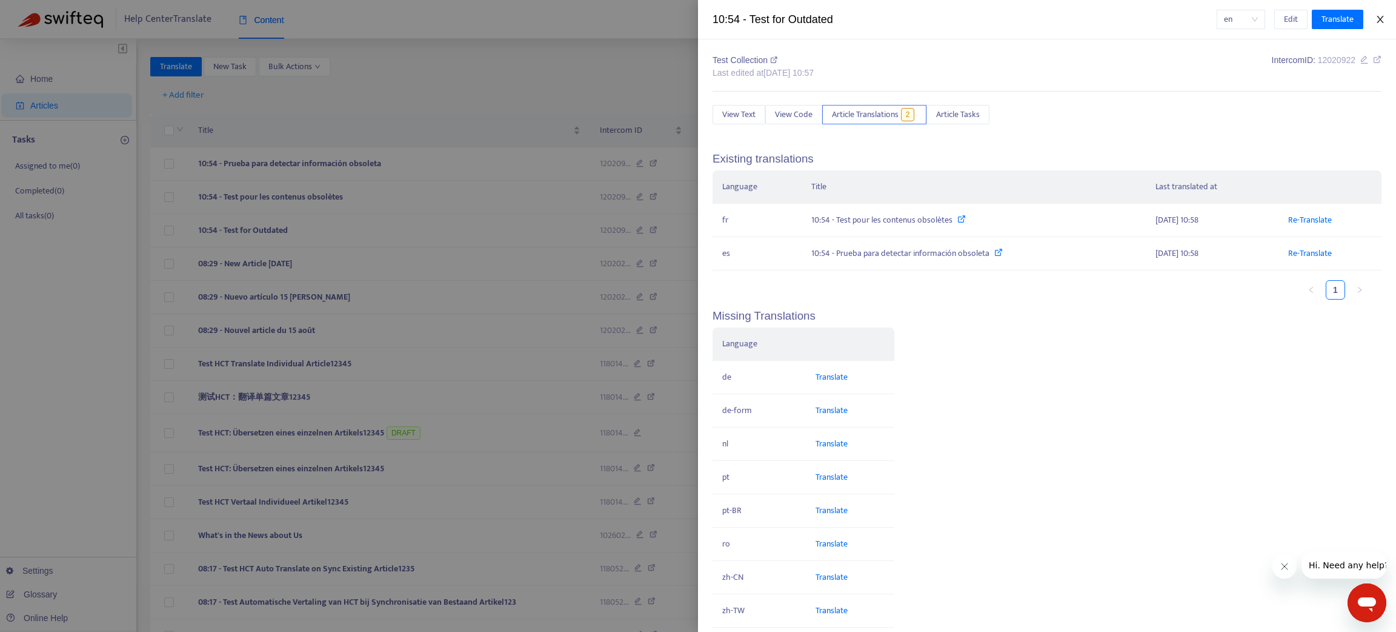
click at [1383, 18] on icon "close" at bounding box center [1381, 20] width 10 height 10
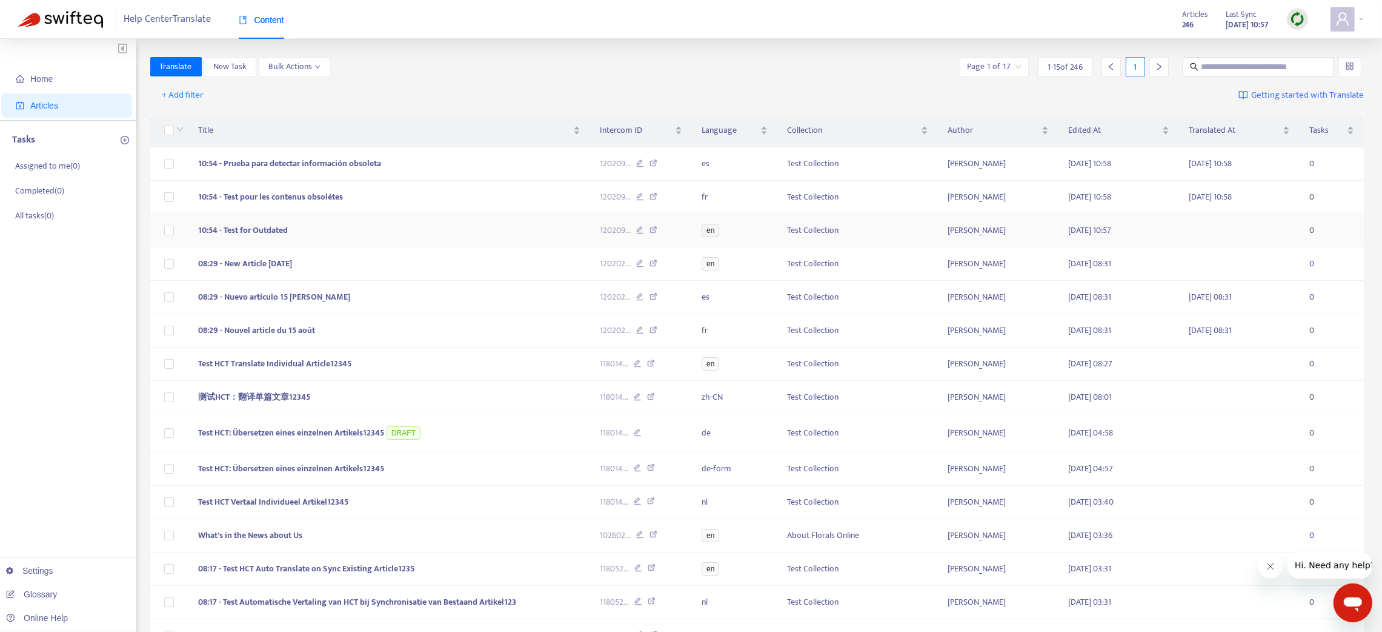
click at [365, 228] on td "10:54 - Test for Outdated" at bounding box center [389, 230] width 402 height 33
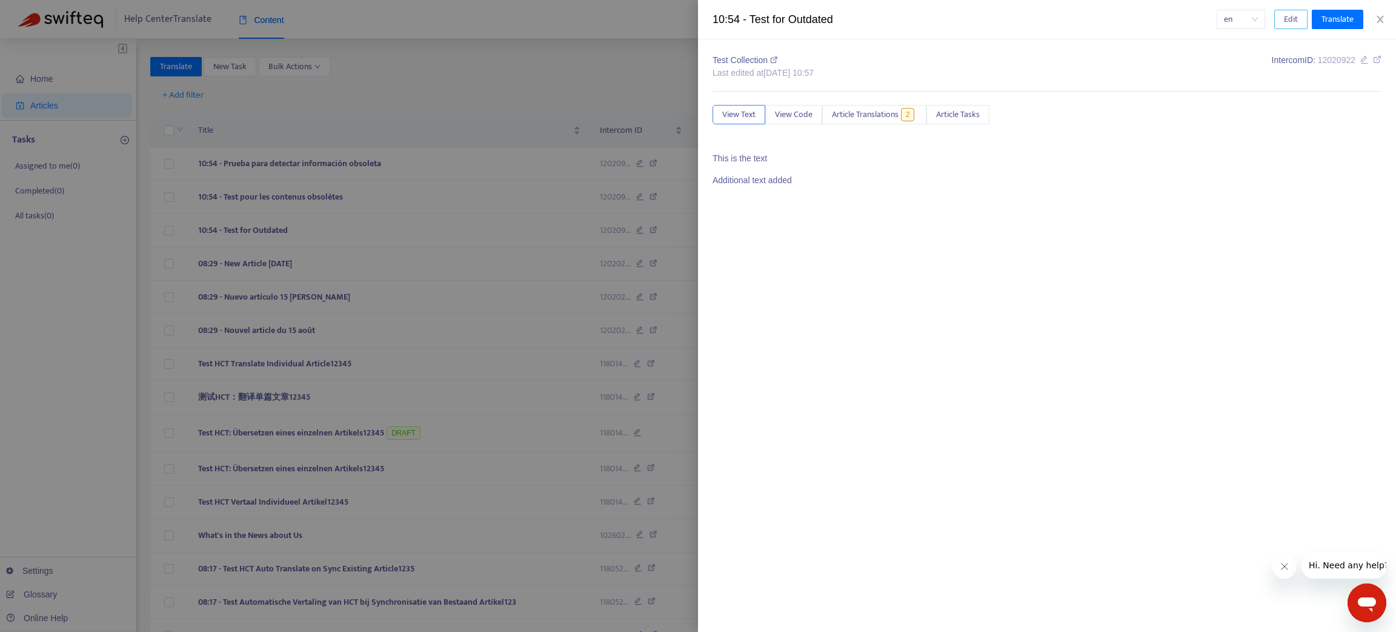
click at [1295, 20] on span "Edit" at bounding box center [1291, 19] width 14 height 13
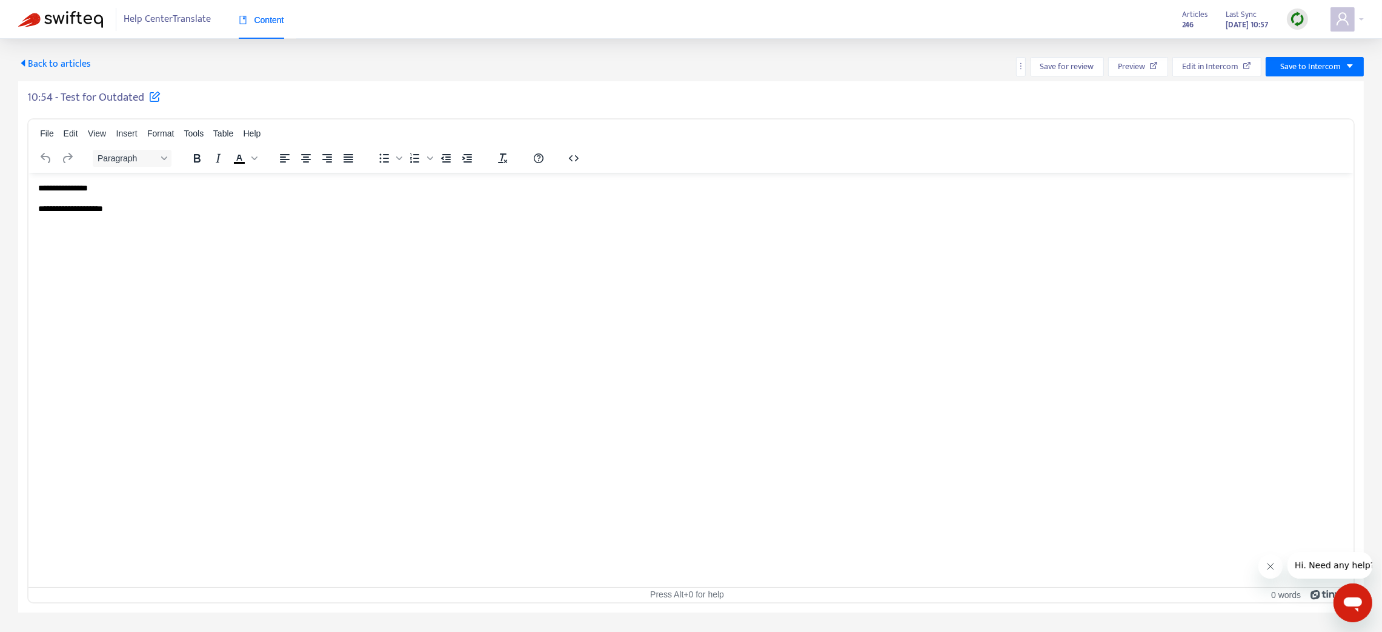
click at [127, 208] on p "**********" at bounding box center [691, 208] width 1307 height 12
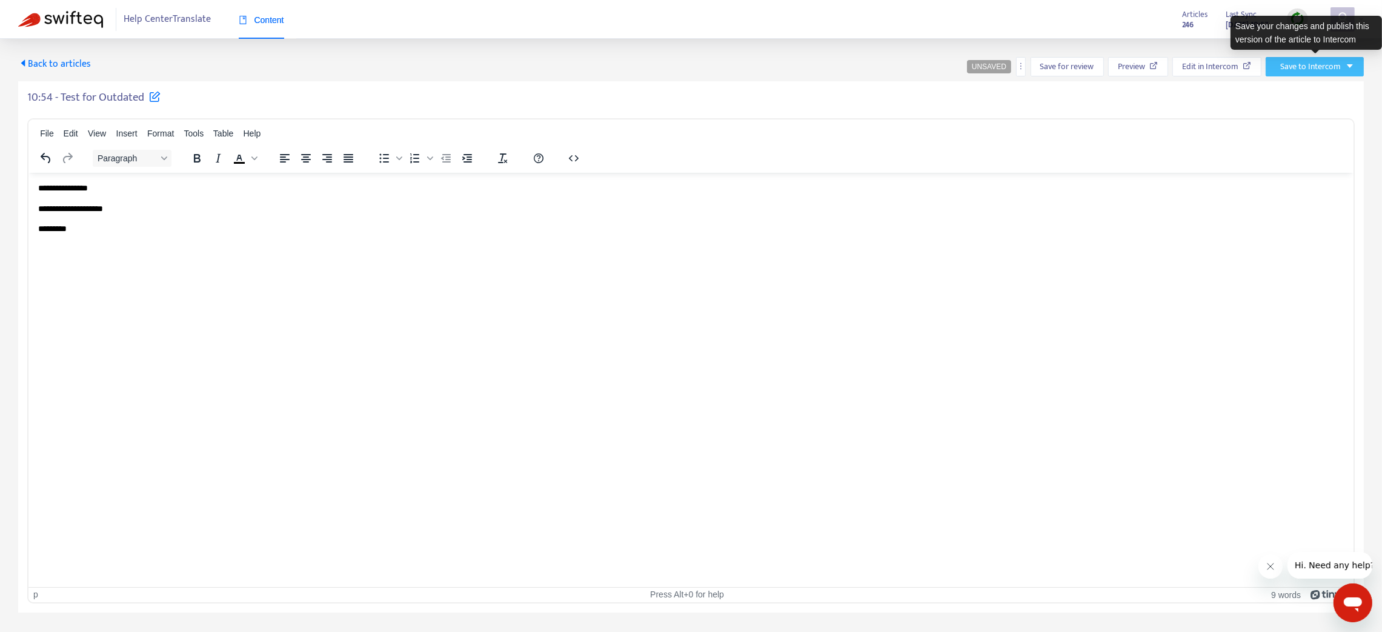
click at [1315, 63] on span "Save to Intercom" at bounding box center [1311, 66] width 61 height 13
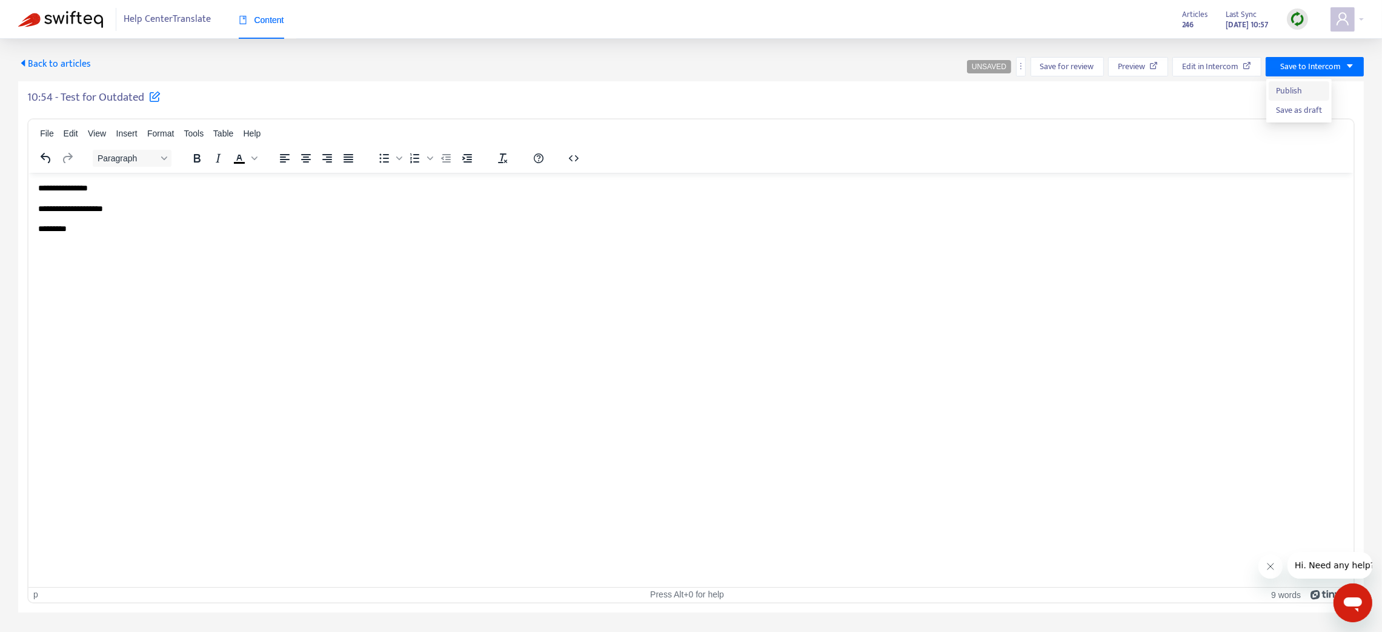
click at [1300, 87] on span "Publish" at bounding box center [1299, 90] width 46 height 13
click at [43, 65] on span "Back to articles" at bounding box center [54, 64] width 73 height 16
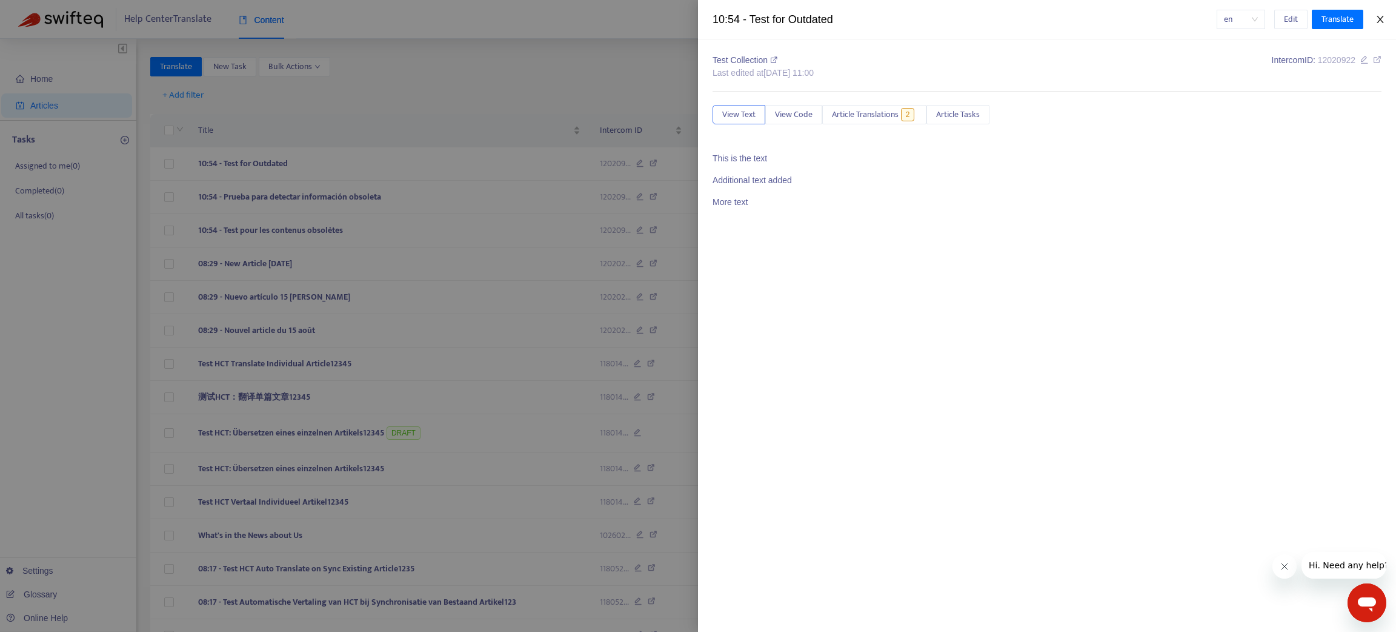
click at [1381, 18] on icon "close" at bounding box center [1381, 20] width 10 height 10
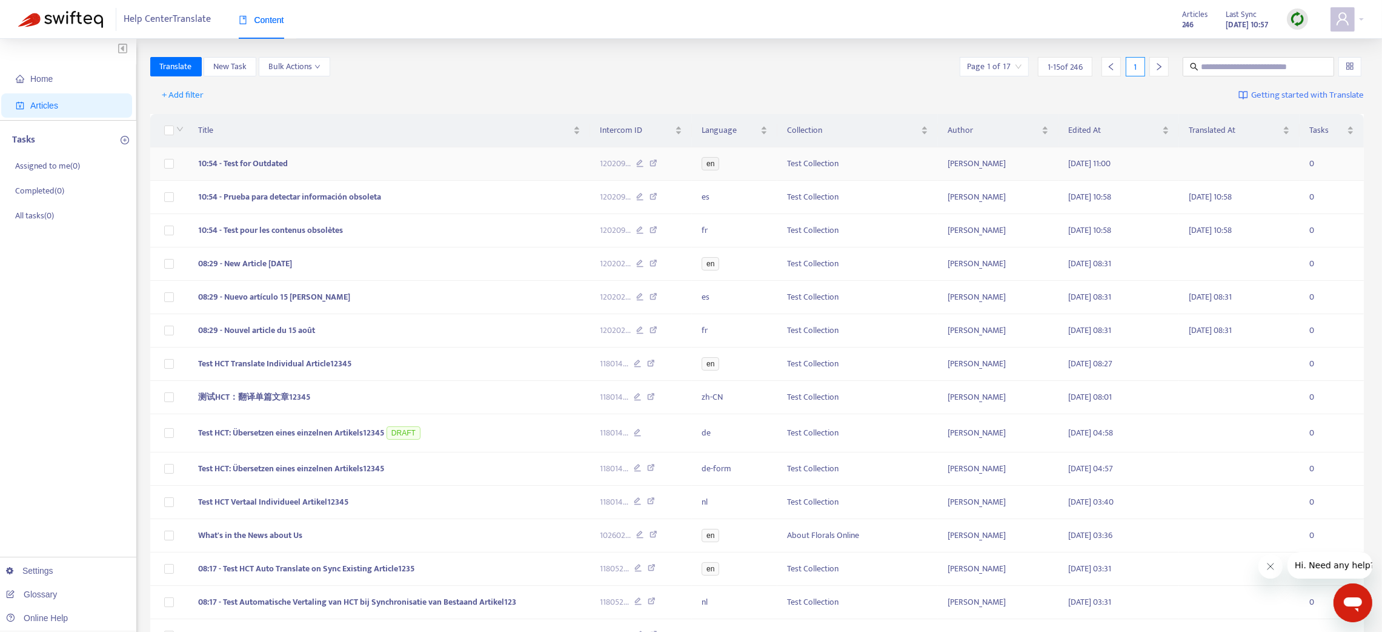
click at [391, 161] on td "10:54 - Test for Outdated" at bounding box center [389, 163] width 402 height 33
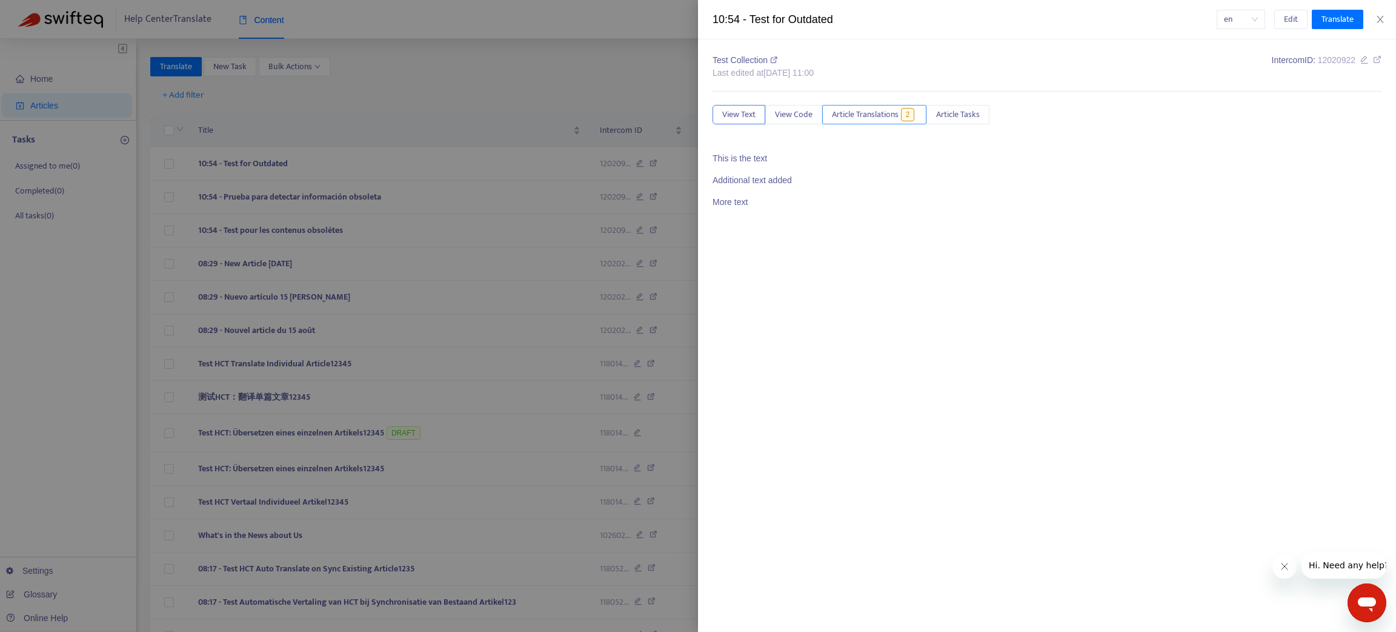
click at [882, 111] on span "Article Translations" at bounding box center [865, 114] width 67 height 13
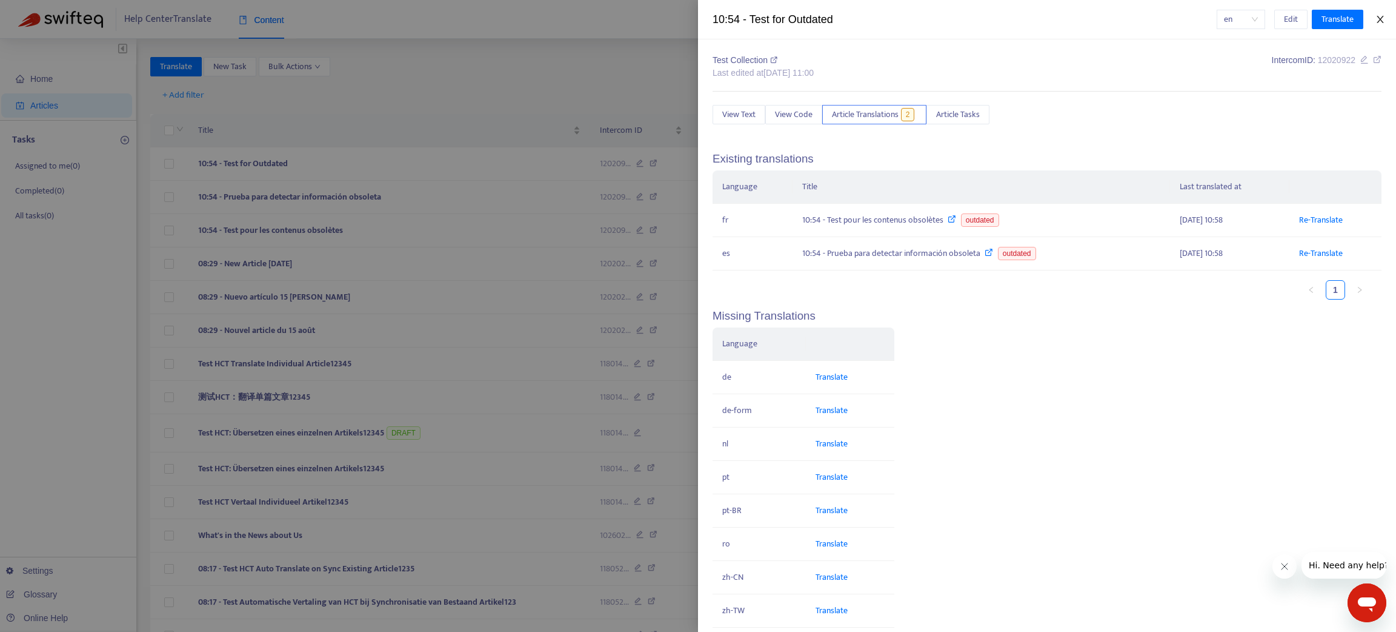
click at [1381, 16] on icon "close" at bounding box center [1381, 20] width 10 height 10
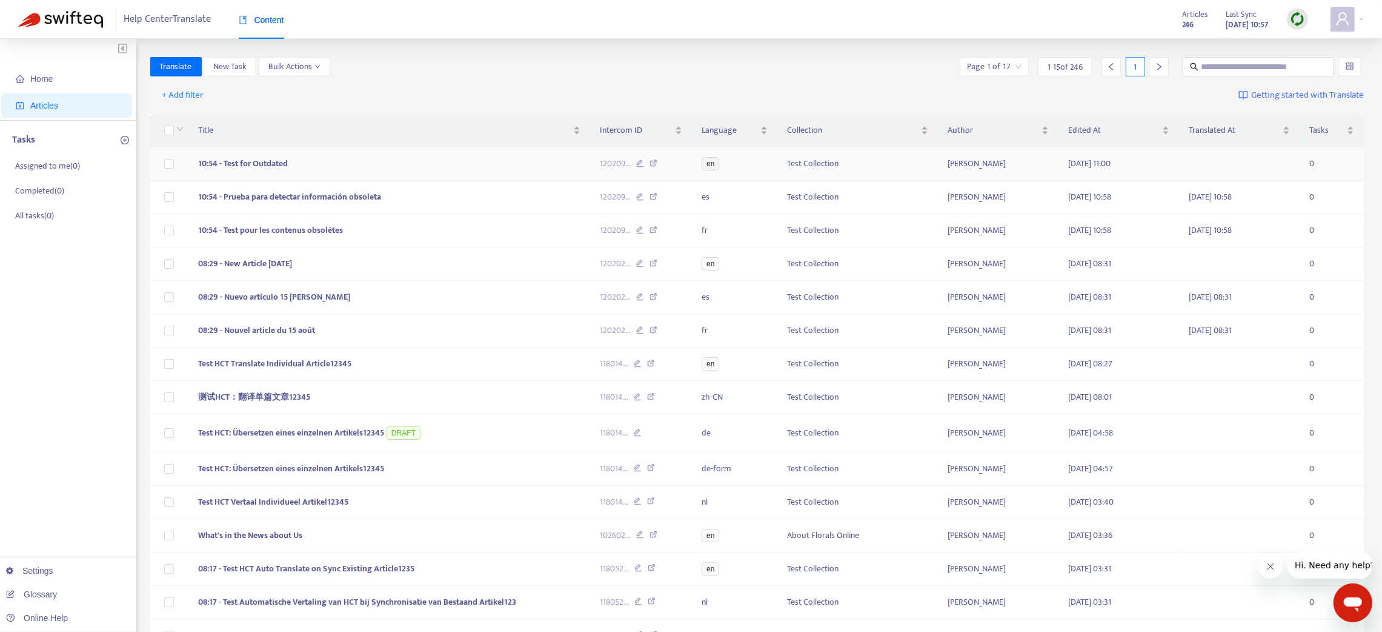
click at [341, 153] on td "10:54 - Test for Outdated" at bounding box center [389, 163] width 402 height 33
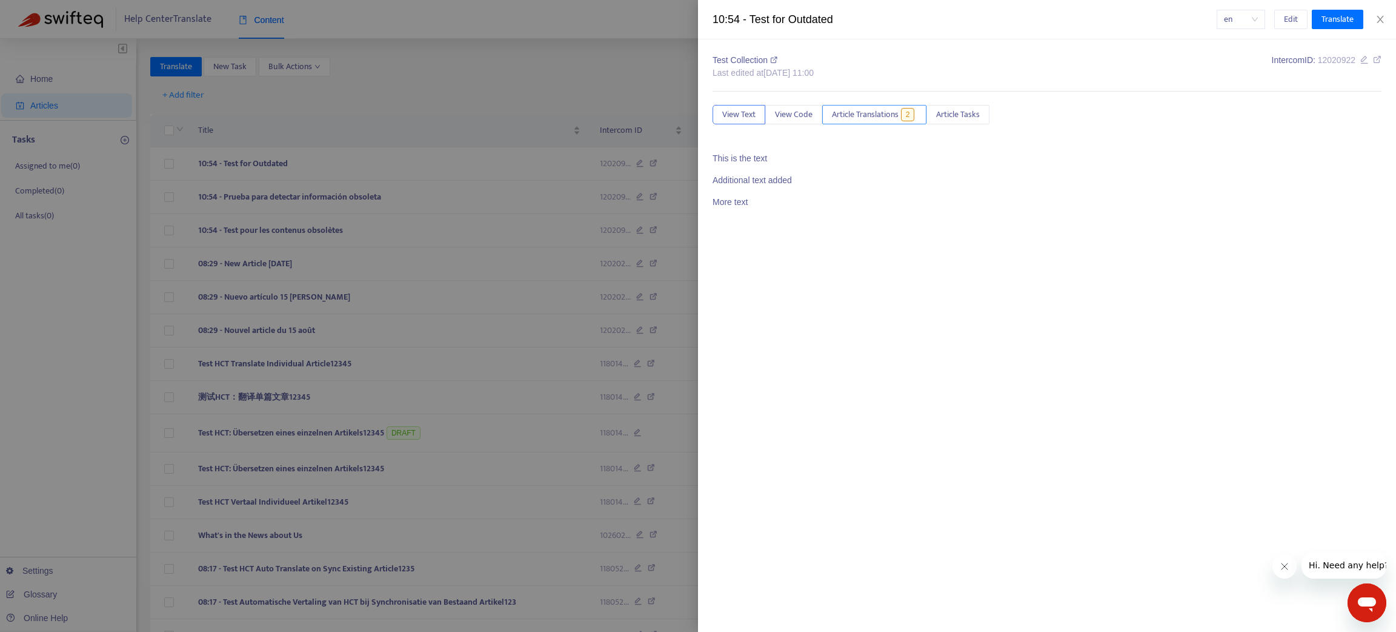
click at [875, 116] on span "Article Translations" at bounding box center [865, 114] width 67 height 13
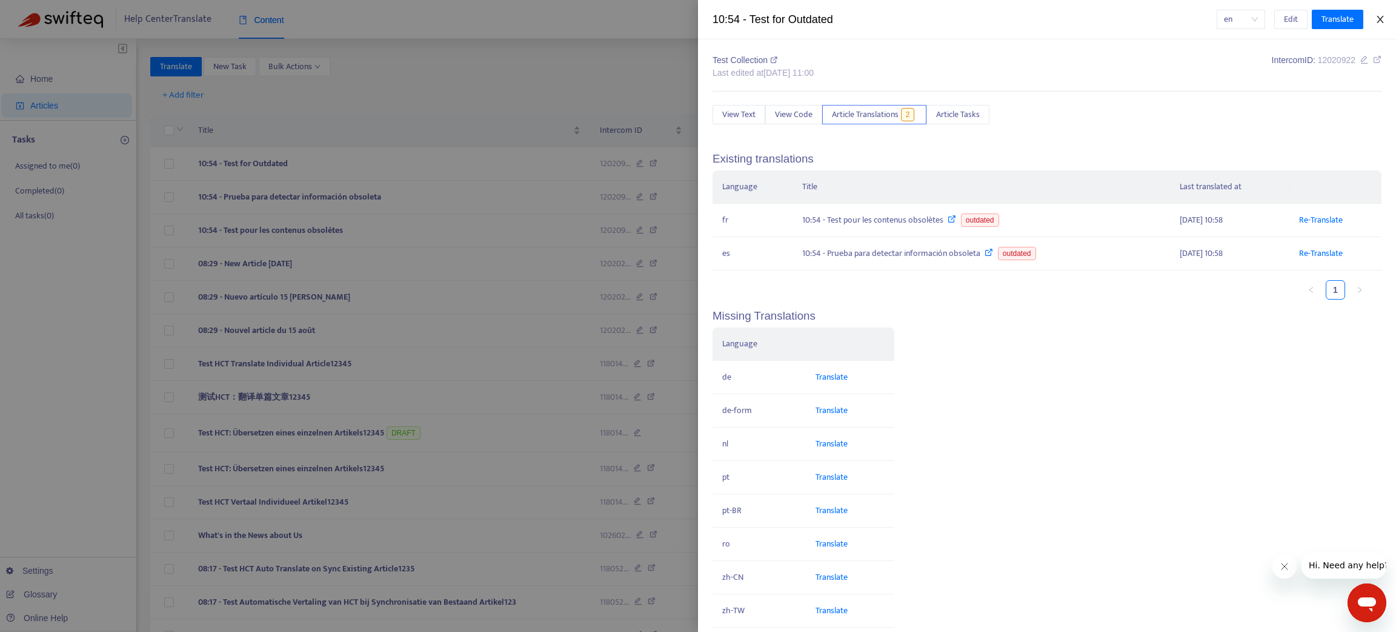
click at [1379, 14] on button "Close" at bounding box center [1380, 20] width 17 height 12
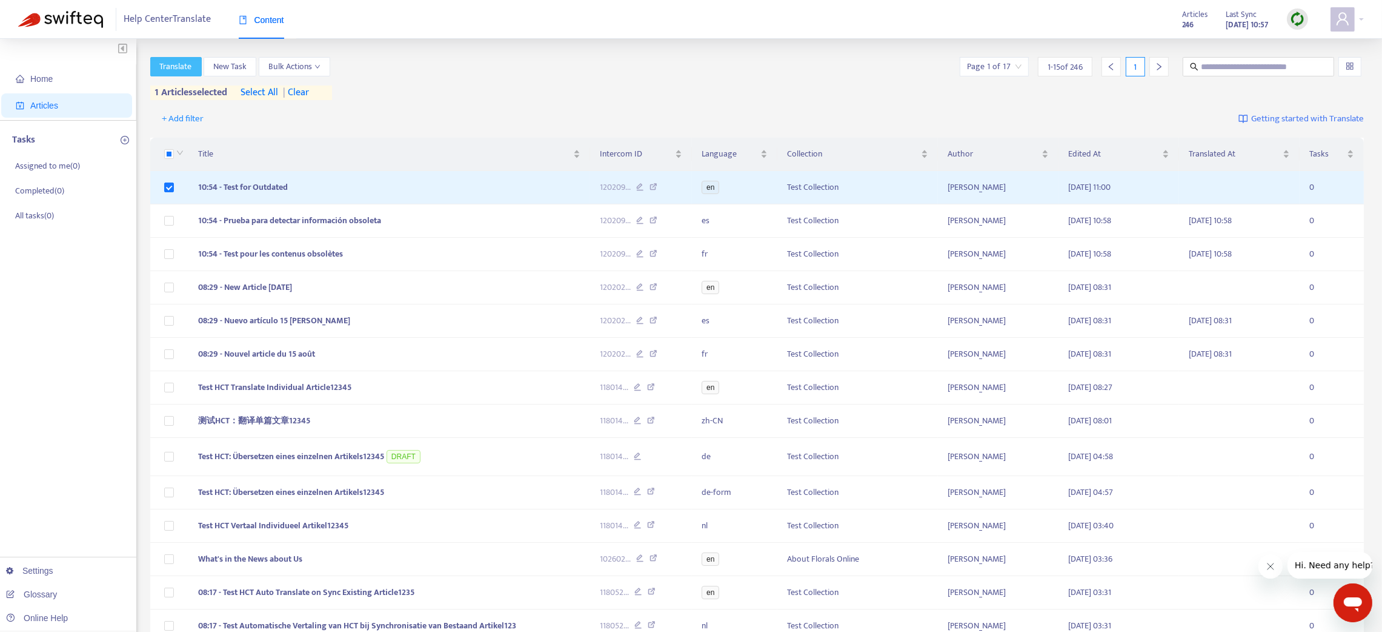
click at [157, 64] on button "Translate" at bounding box center [176, 66] width 52 height 19
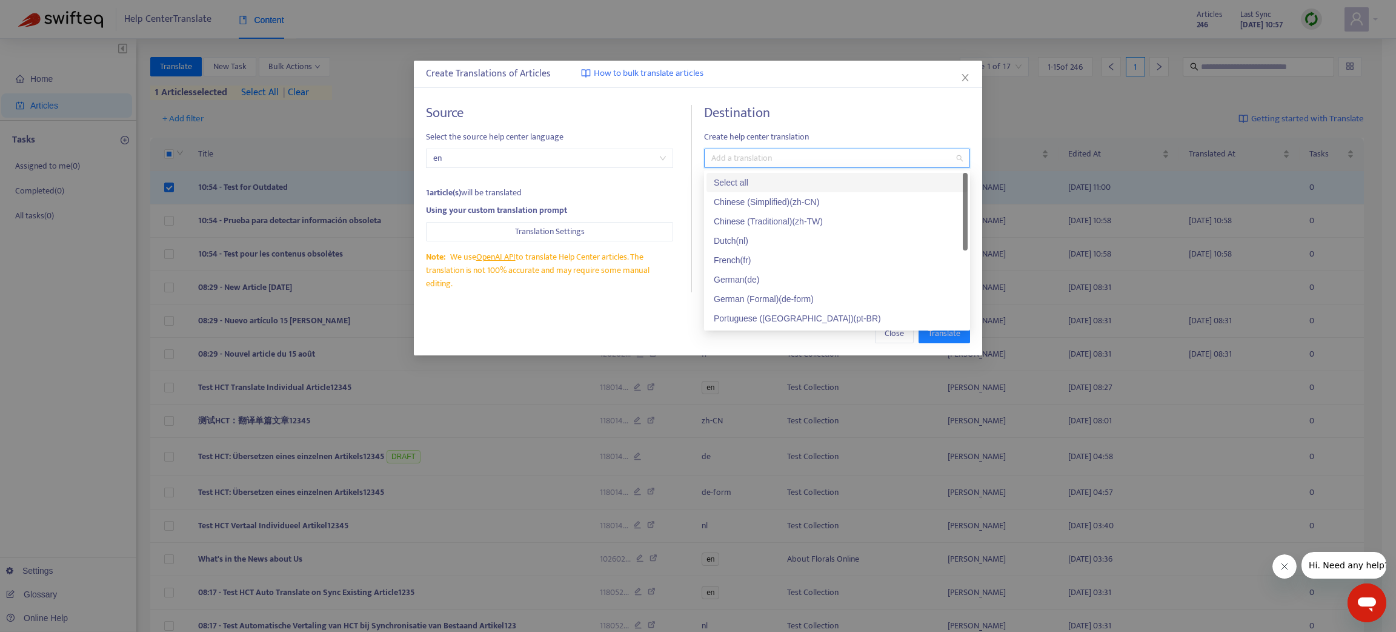
click at [715, 152] on input "search" at bounding box center [713, 158] width 2 height 15
click at [754, 256] on div "French ( fr )" at bounding box center [837, 259] width 247 height 13
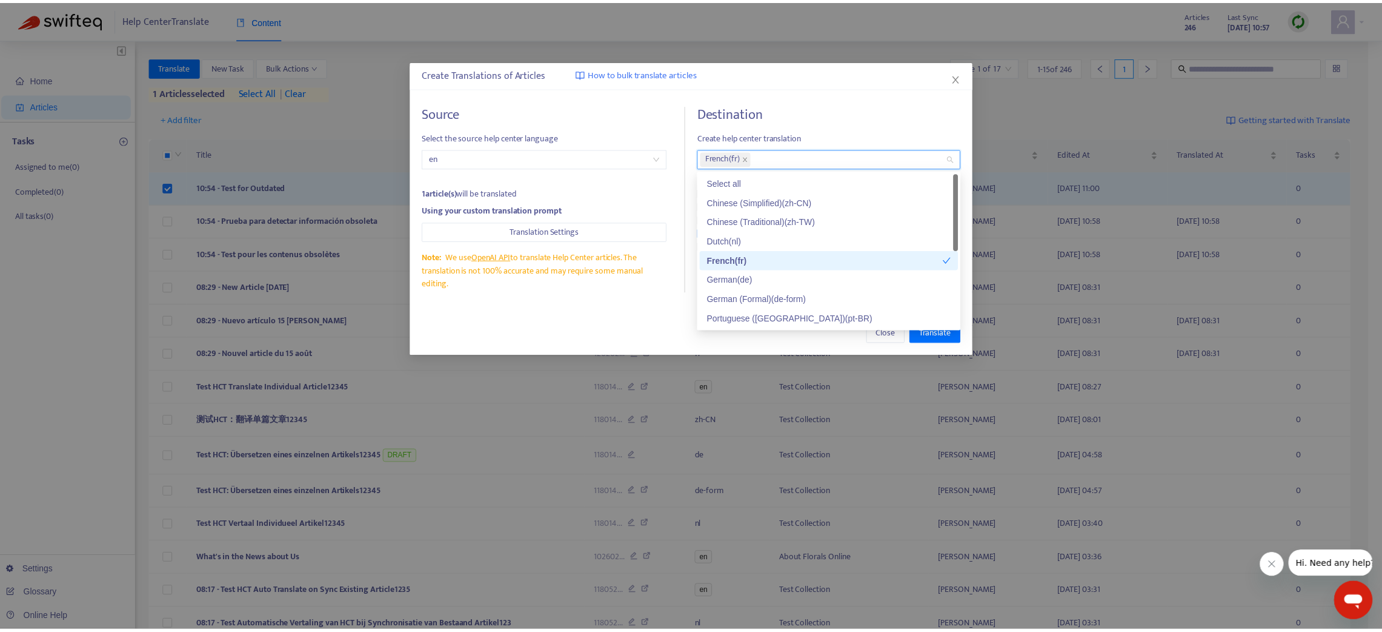
scroll to position [58, 0]
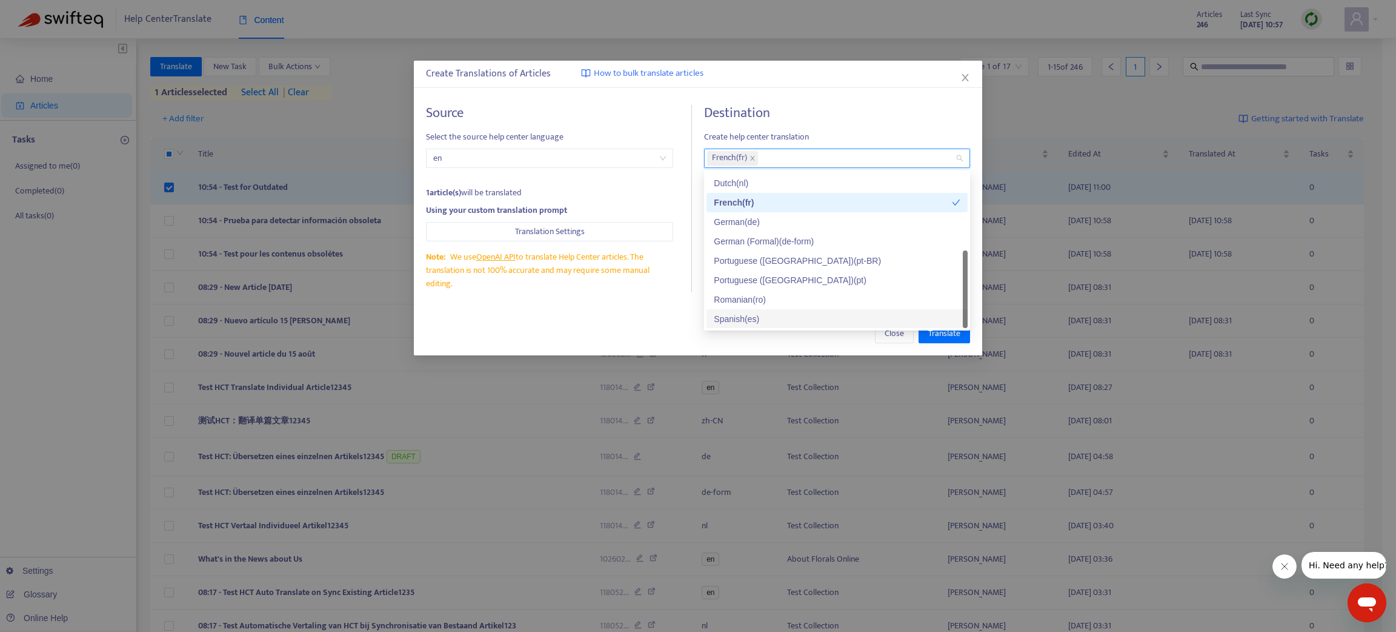
click at [762, 318] on div "Spanish ( es )" at bounding box center [837, 318] width 247 height 13
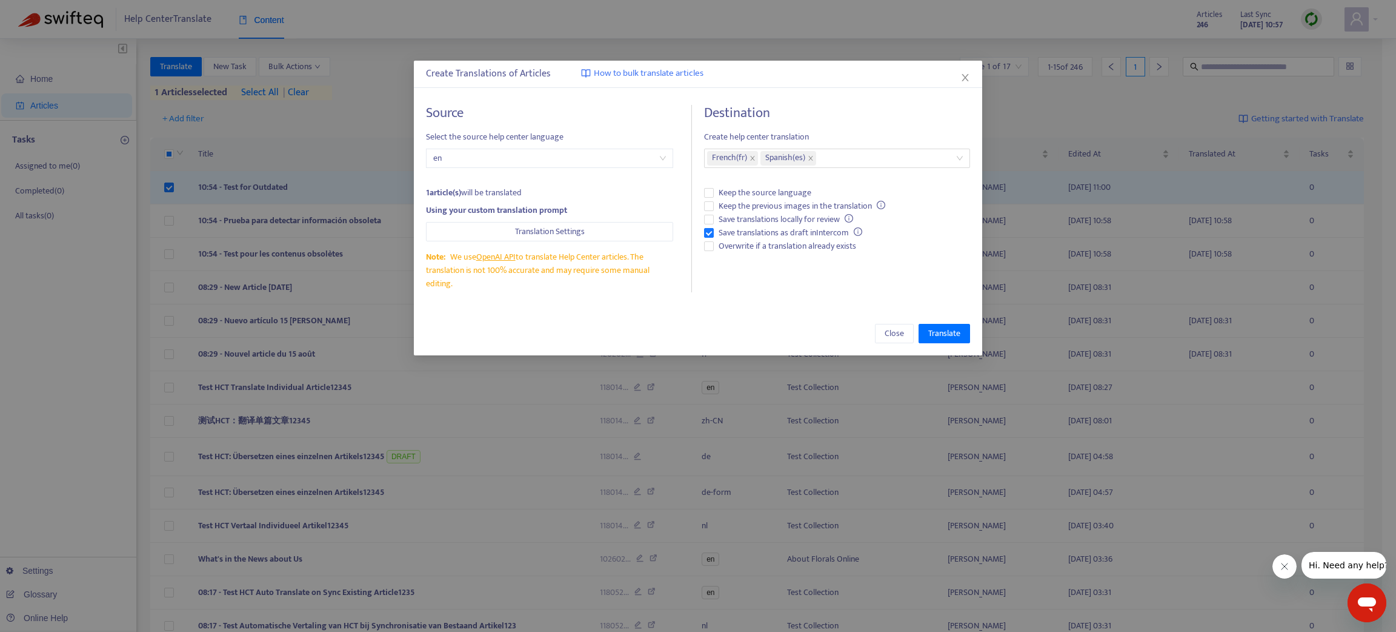
click at [782, 345] on div "Close Translate" at bounding box center [698, 334] width 569 height 44
click at [944, 333] on span "Translate" at bounding box center [945, 333] width 32 height 13
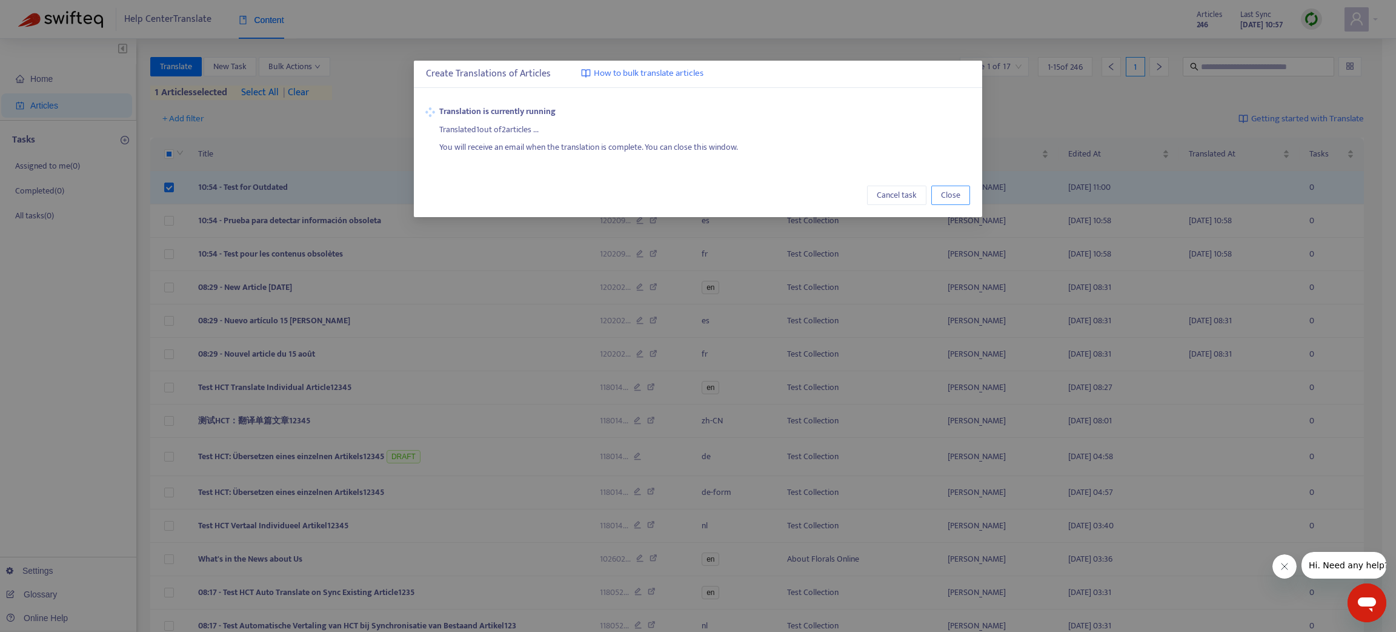
click at [952, 198] on span "Close" at bounding box center [950, 194] width 19 height 13
